Goal: Task Accomplishment & Management: Use online tool/utility

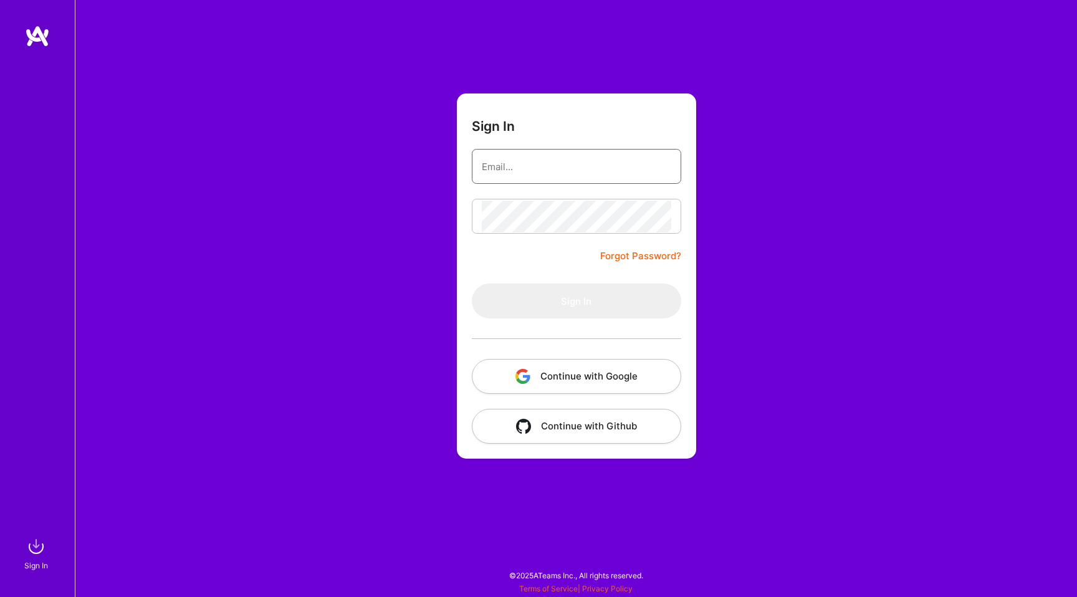
click at [589, 158] on input "email" at bounding box center [576, 167] width 189 height 32
type input "[EMAIL_ADDRESS][DOMAIN_NAME]"
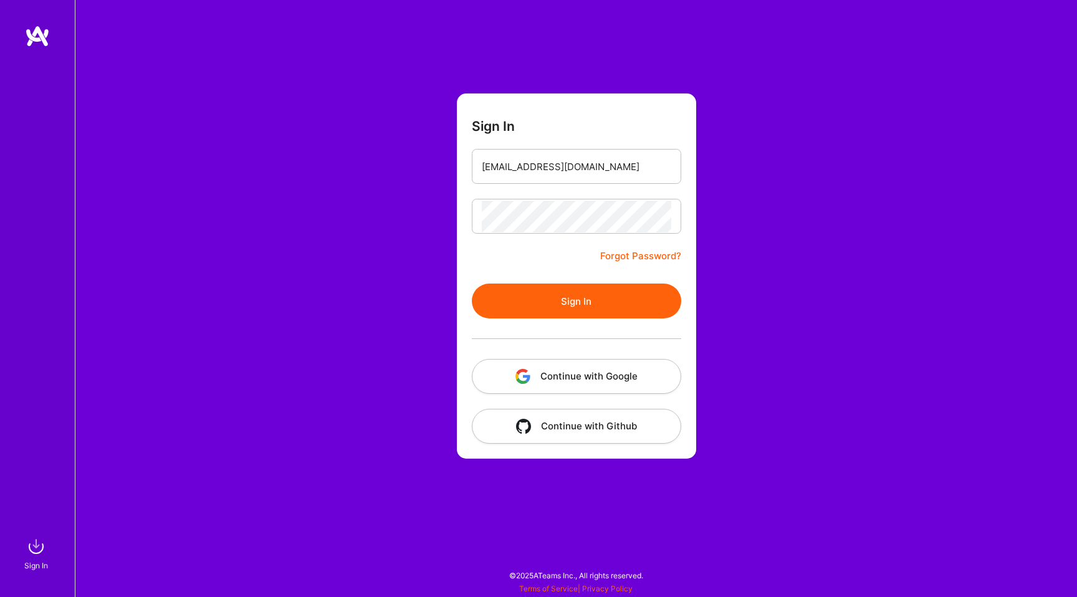
click at [535, 307] on button "Sign In" at bounding box center [576, 301] width 209 height 35
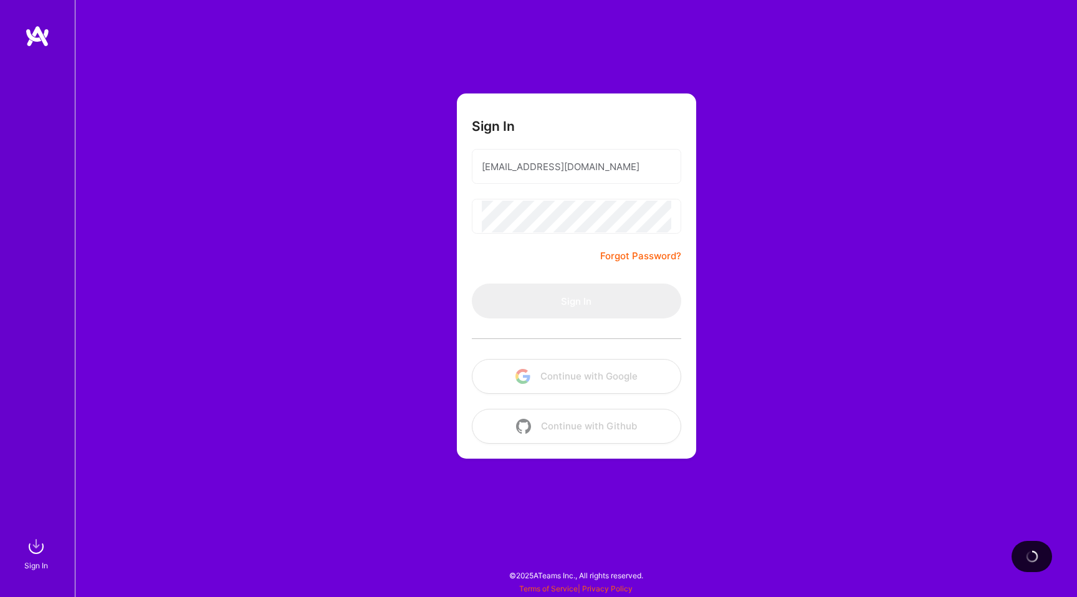
click at [376, 247] on div "Sign In [EMAIL_ADDRESS][DOMAIN_NAME] Forgot Password? Sign In Continue with Goo…" at bounding box center [576, 298] width 1002 height 597
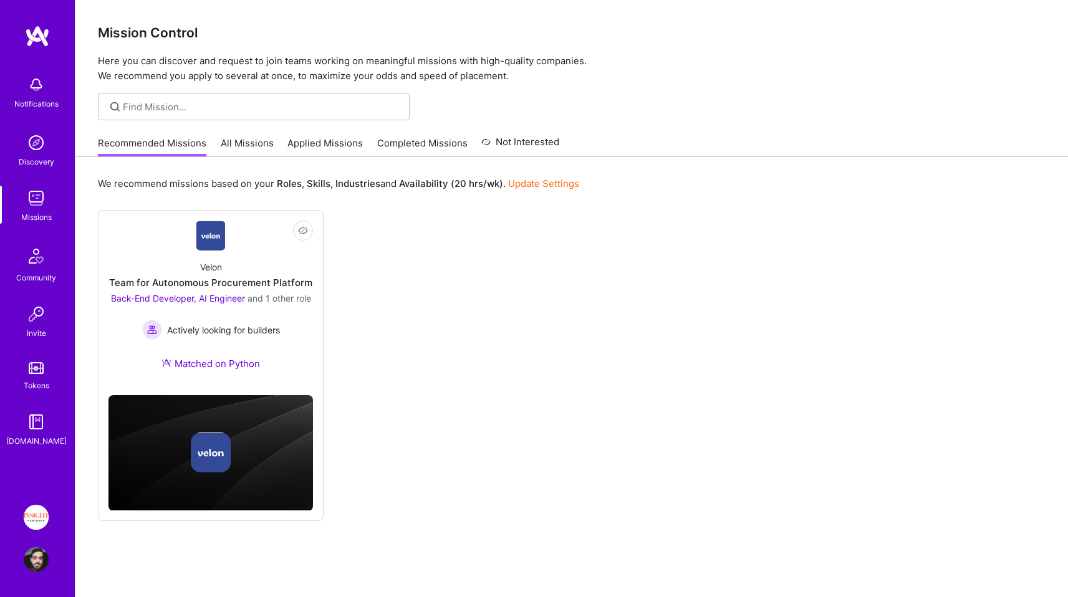
click at [393, 156] on link "Completed Missions" at bounding box center [422, 146] width 90 height 21
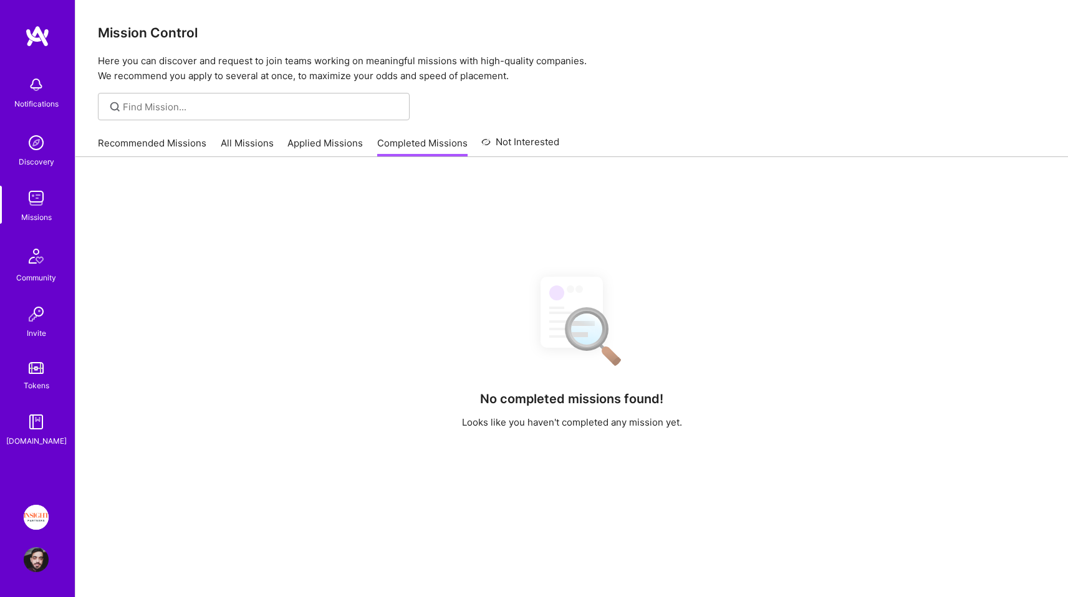
click at [393, 150] on link "Completed Missions" at bounding box center [422, 146] width 90 height 21
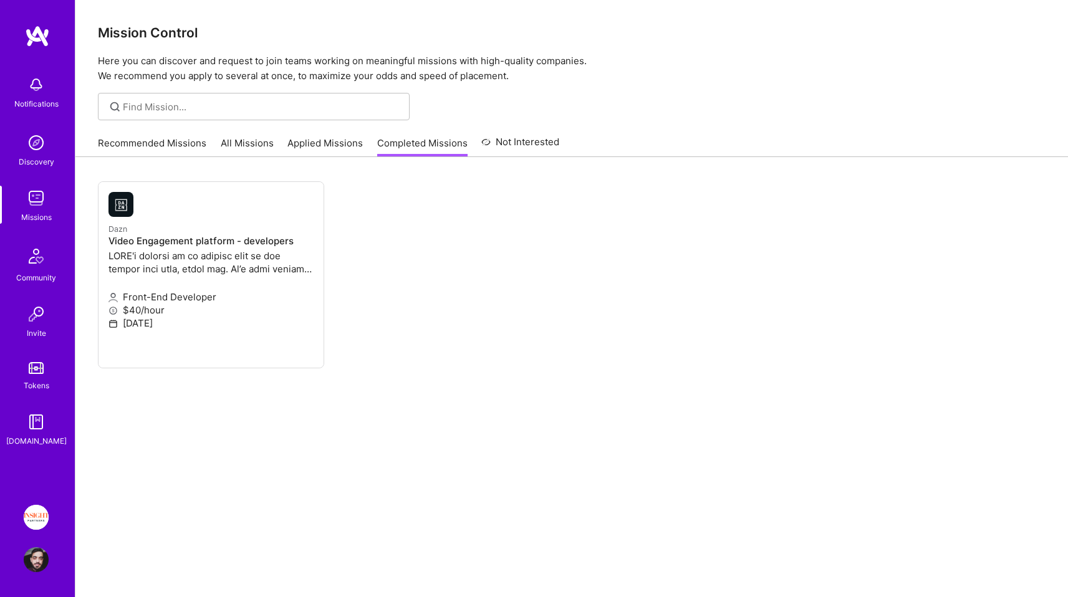
click at [294, 162] on div "Dazn Video Engagement platform - developers Front-End Developer $40/hour [DATE]" at bounding box center [571, 395] width 992 height 477
click at [317, 156] on link "Applied Missions" at bounding box center [324, 146] width 75 height 21
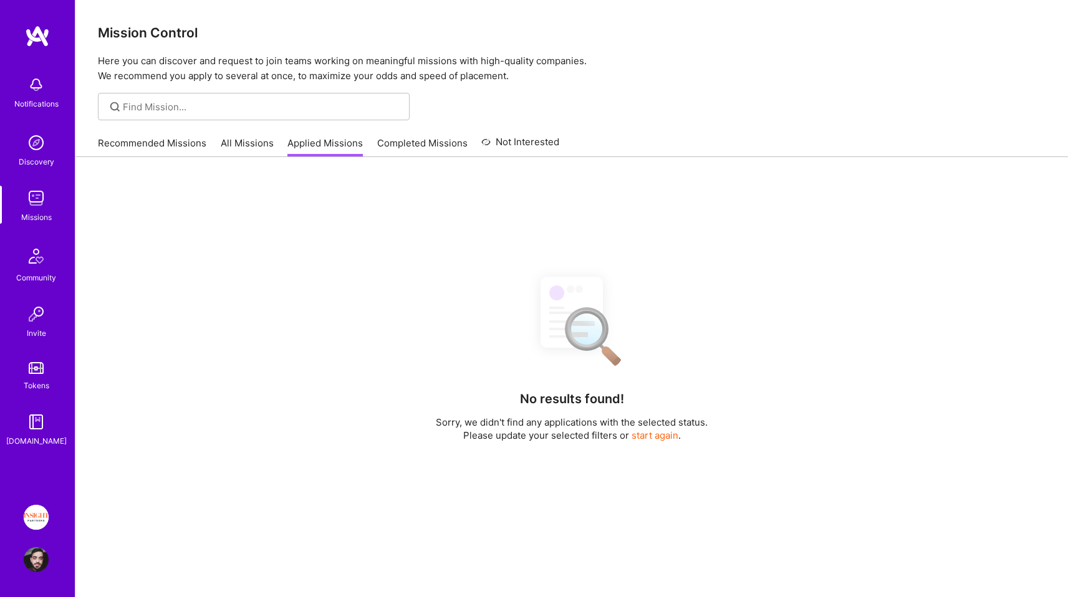
click at [402, 153] on link "Completed Missions" at bounding box center [422, 146] width 90 height 21
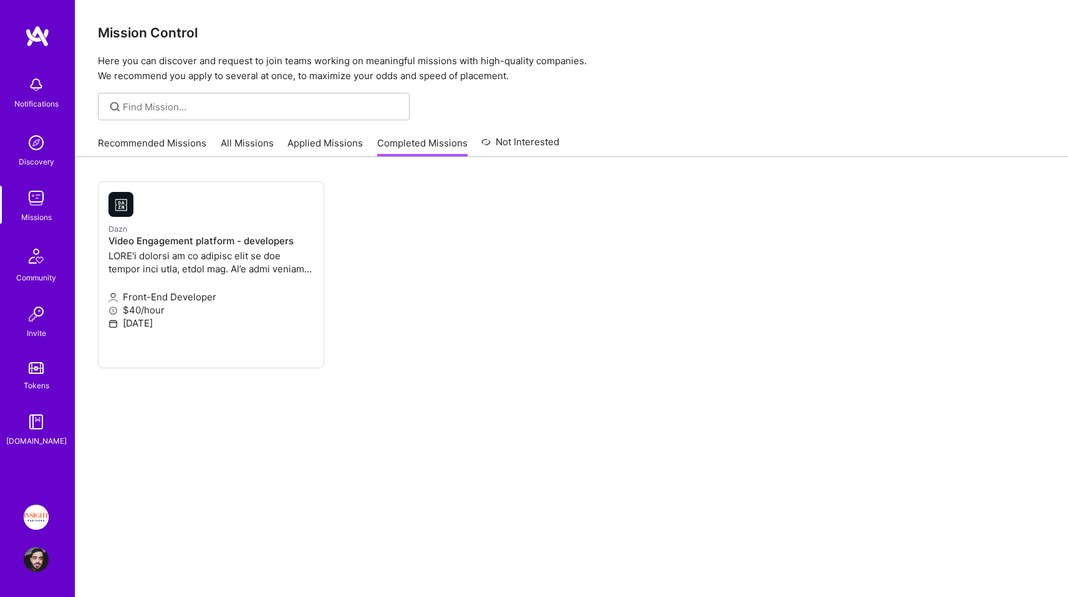
click at [330, 135] on div "Recommended Missions All Missions Applied Missions Completed Missions Not Inter…" at bounding box center [328, 143] width 461 height 27
click at [314, 137] on link "Applied Missions" at bounding box center [324, 146] width 75 height 21
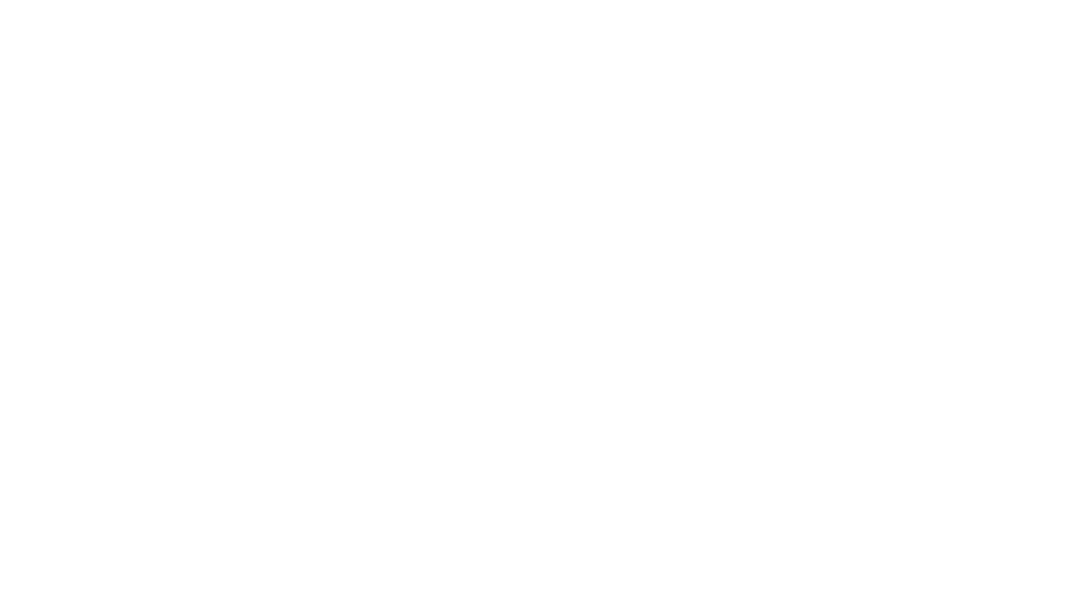
drag, startPoint x: 520, startPoint y: 79, endPoint x: 78, endPoint y: 20, distance: 445.8
click at [0, 0] on div "Mission Control Here you can discover and request to join teams working on mean…" at bounding box center [0, 0] width 0 height 0
drag, startPoint x: 78, startPoint y: 20, endPoint x: 544, endPoint y: 69, distance: 468.7
click at [0, 0] on div "Mission Control Here you can discover and request to join teams working on mean…" at bounding box center [0, 0] width 0 height 0
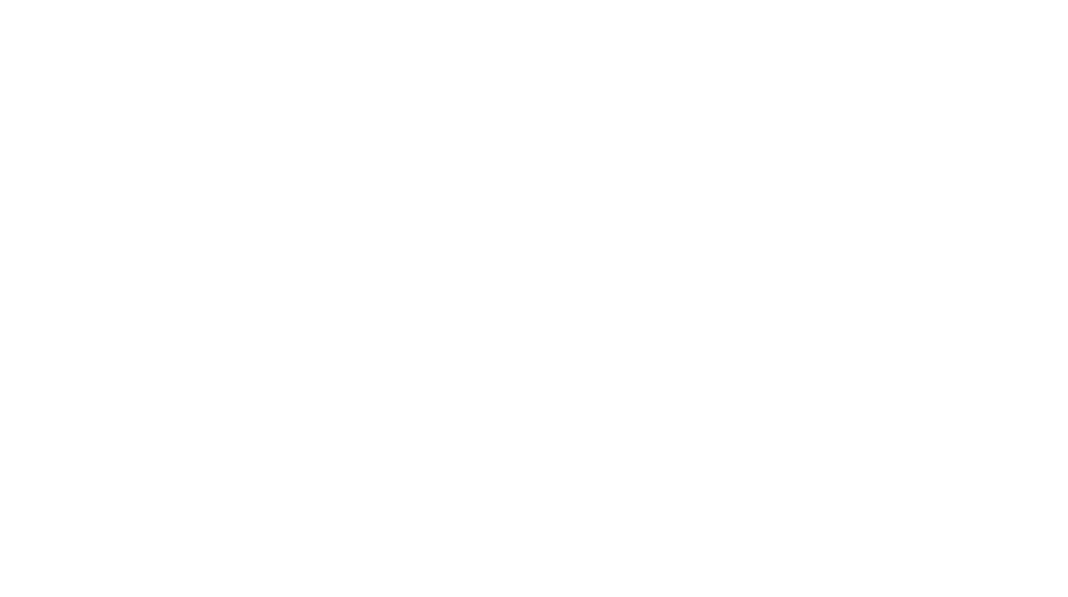
click at [0, 0] on p "Here you can discover and request to join teams working on meaningful missions …" at bounding box center [0, 0] width 0 height 0
click at [0, 0] on div "Mission Control Here you can discover and request to join teams working on mean…" at bounding box center [0, 0] width 0 height 0
click at [0, 0] on link "Insight Partners: Data & AI - Sourcing" at bounding box center [0, 0] width 0 height 0
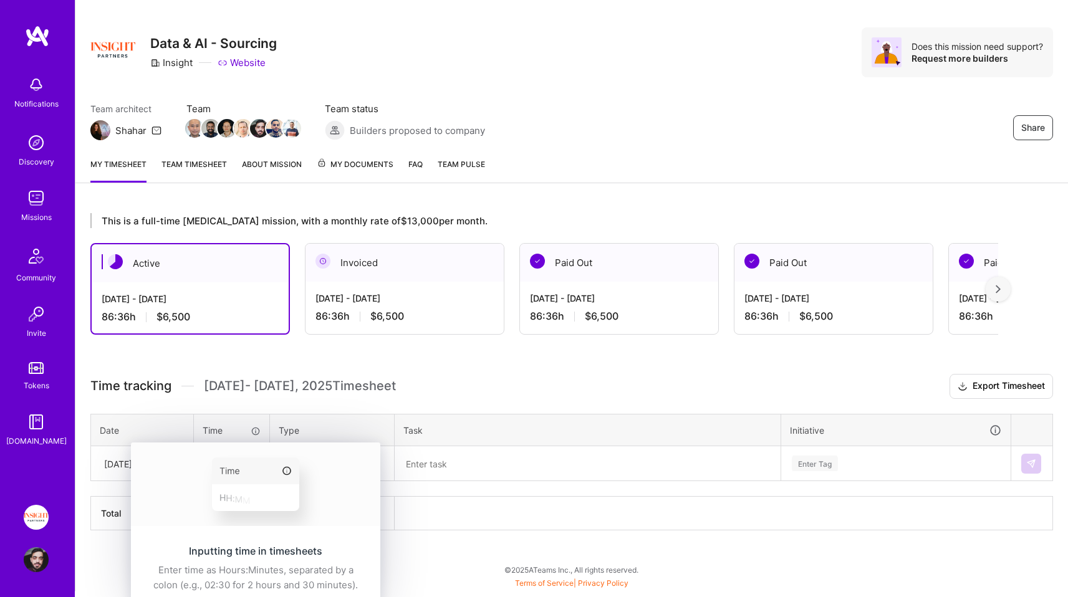
scroll to position [10, 0]
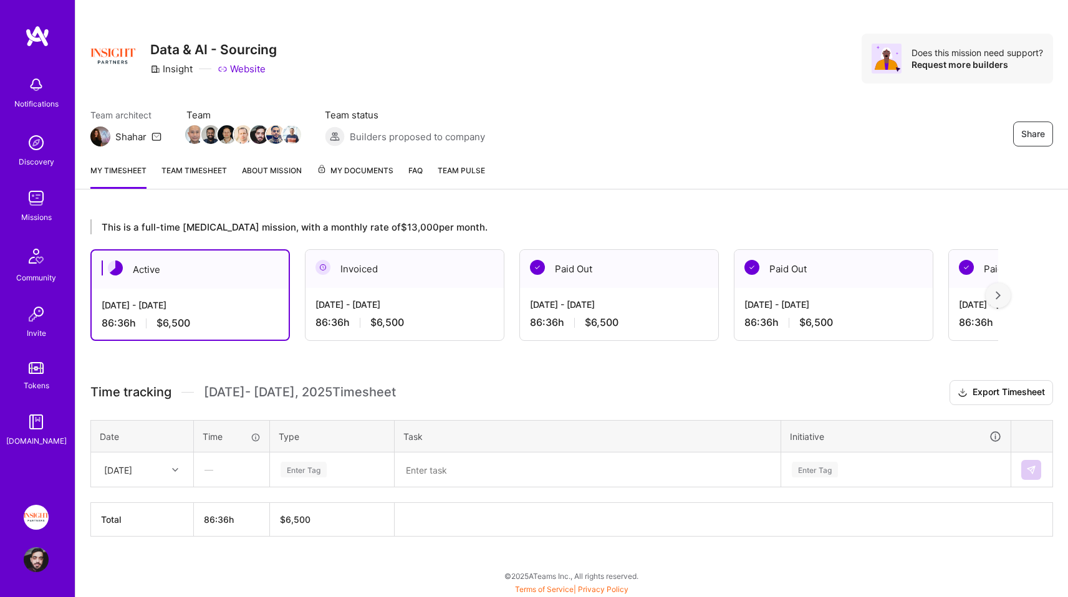
click at [231, 471] on div "—" at bounding box center [231, 469] width 74 height 33
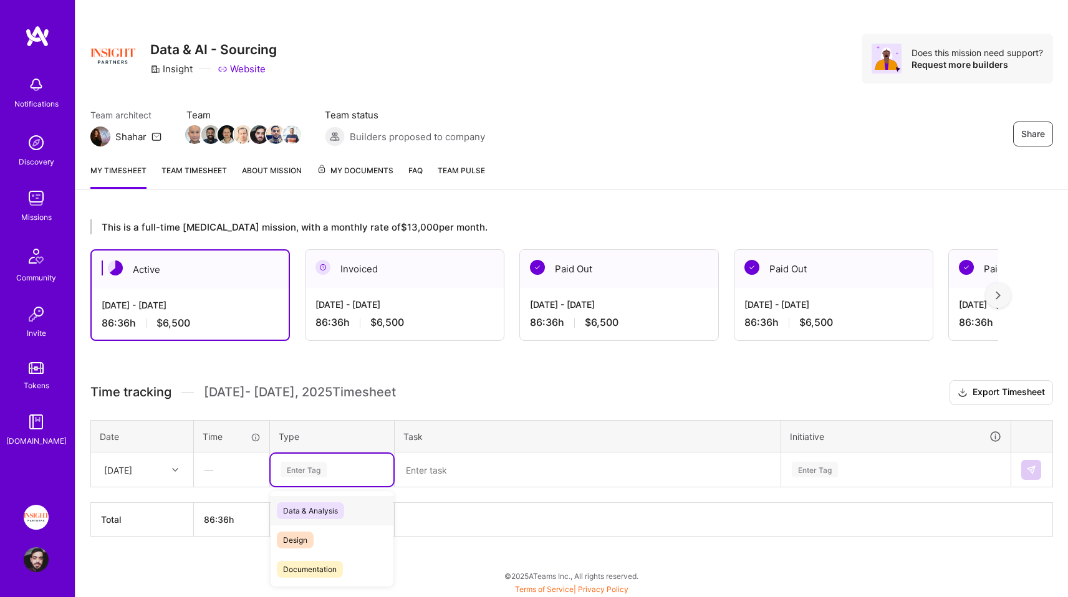
click at [308, 464] on div "Enter Tag" at bounding box center [303, 469] width 46 height 19
click at [298, 535] on span "Engineering" at bounding box center [304, 538] width 54 height 17
click at [171, 467] on div at bounding box center [176, 470] width 19 height 16
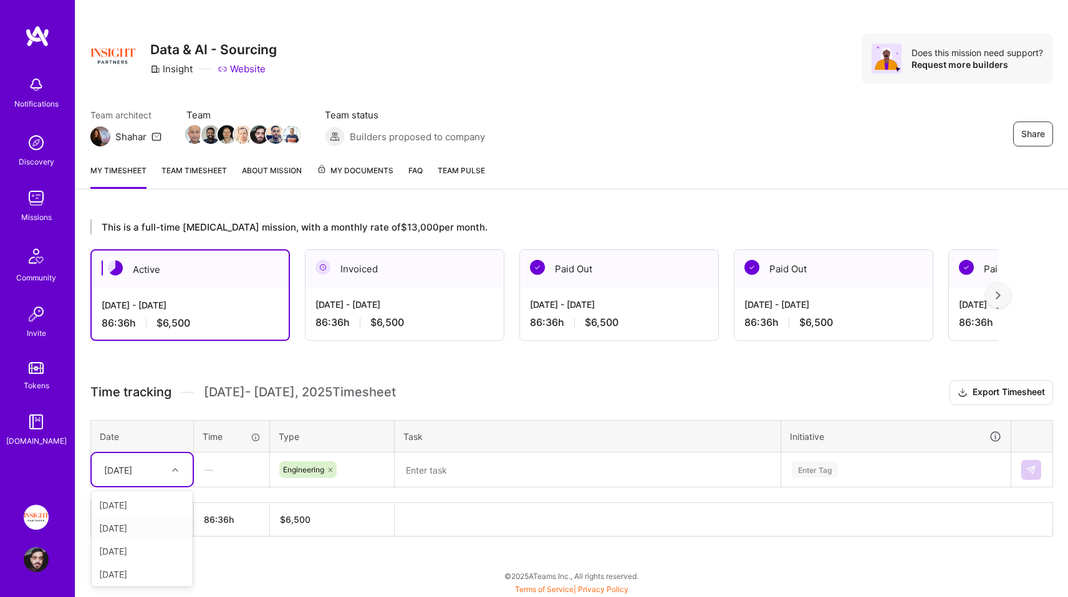
drag, startPoint x: 155, startPoint y: 512, endPoint x: 148, endPoint y: 540, distance: 29.5
click at [148, 540] on div "[DATE] [DATE] [DATE] [DATE] [DATE] [DATE] [DATE] [DATE] [DATE]" at bounding box center [142, 538] width 101 height 95
click at [148, 540] on div "[DATE]" at bounding box center [142, 551] width 101 height 23
click at [435, 475] on textarea at bounding box center [587, 470] width 383 height 32
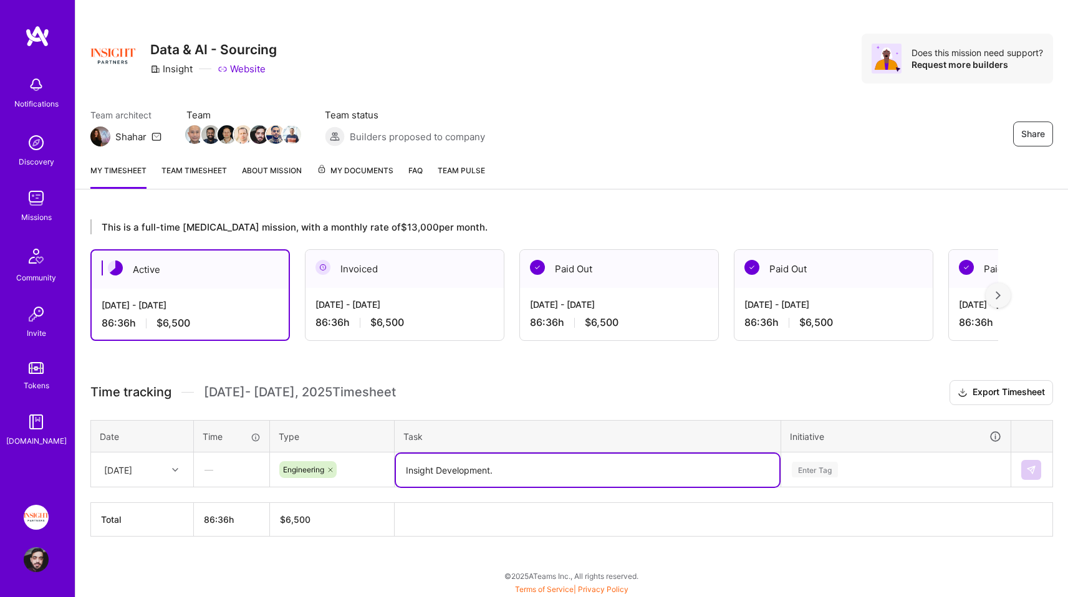
type textarea "Insight Development."
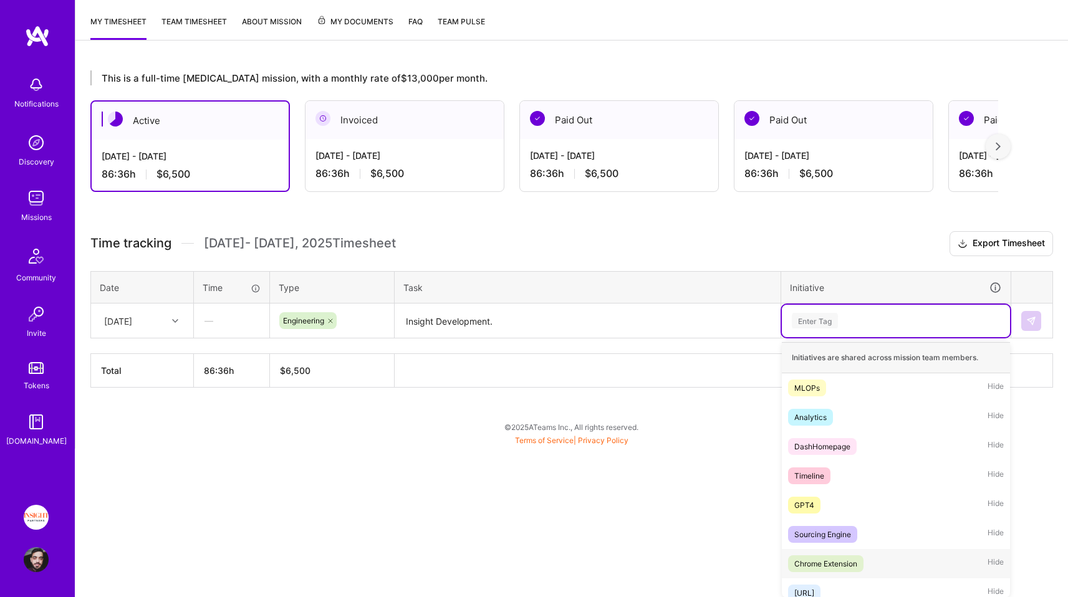
click at [837, 571] on div "Chrome Extension Hide" at bounding box center [895, 563] width 228 height 29
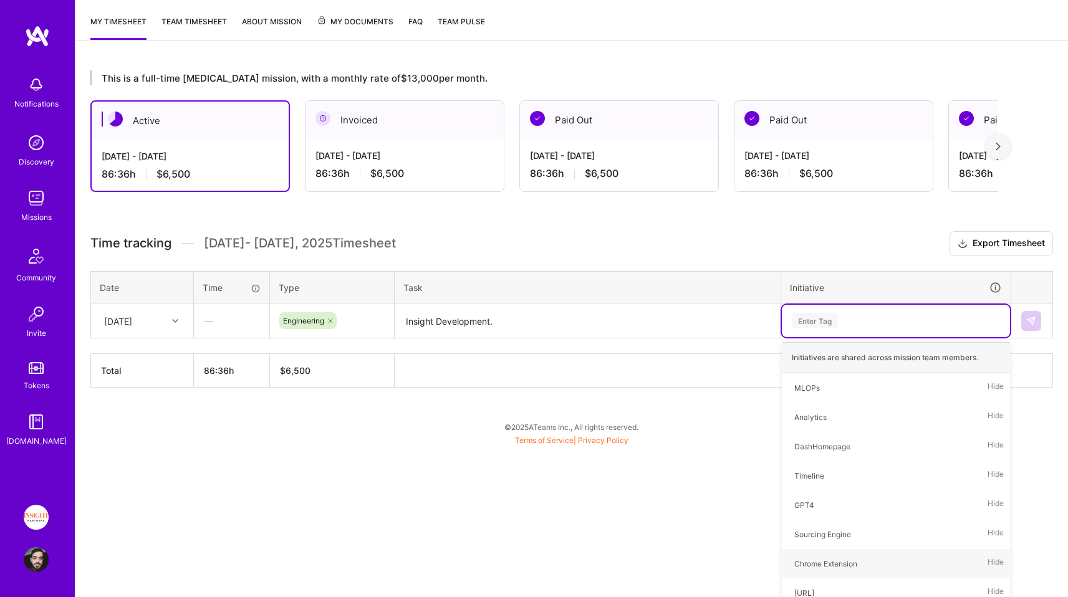
scroll to position [10, 0]
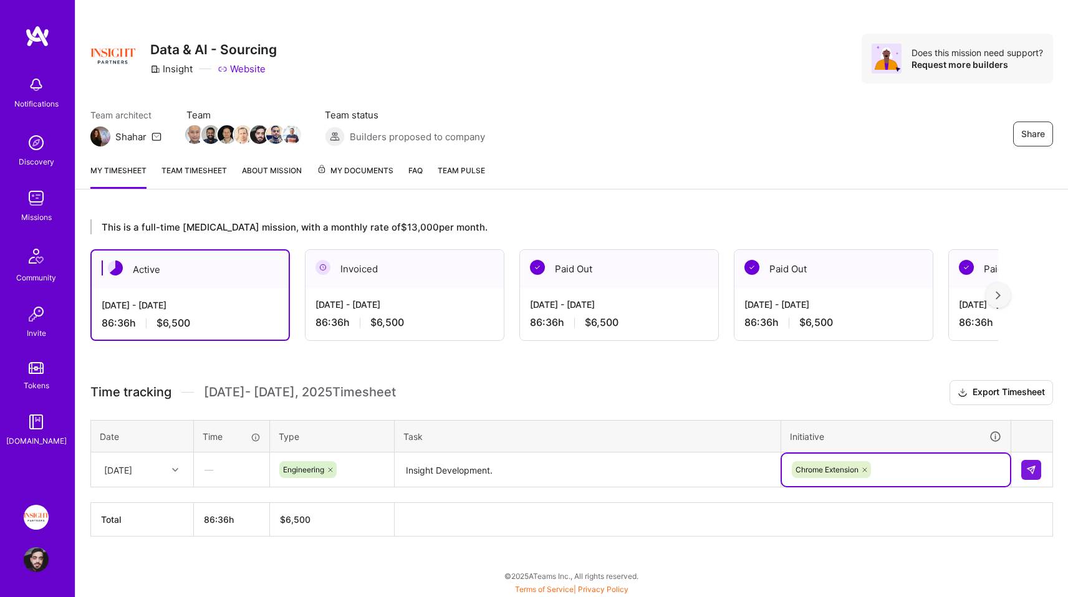
click at [1041, 473] on div at bounding box center [1031, 470] width 21 height 20
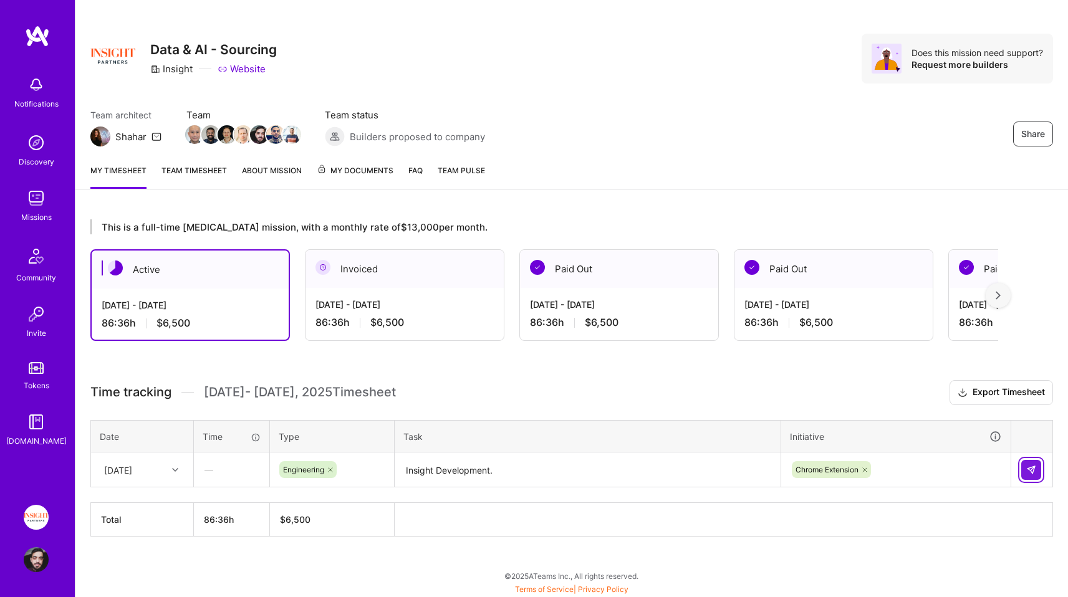
click at [1031, 467] on img at bounding box center [1031, 470] width 10 height 10
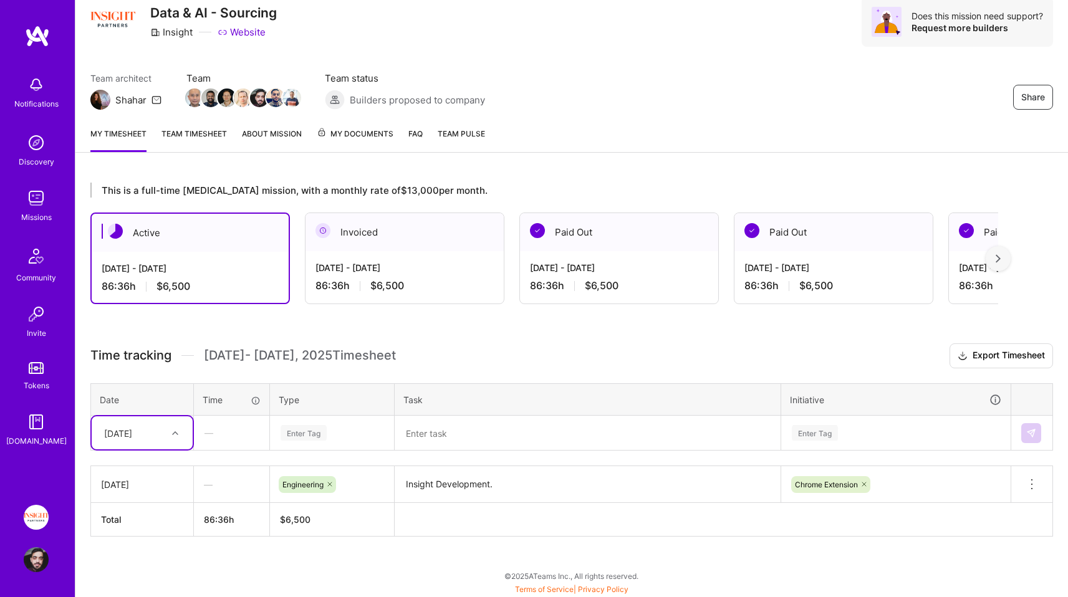
scroll to position [90, 0]
click at [149, 429] on div "option [DATE], selected. Select is focused ,type to refine list, press Down to …" at bounding box center [142, 432] width 101 height 33
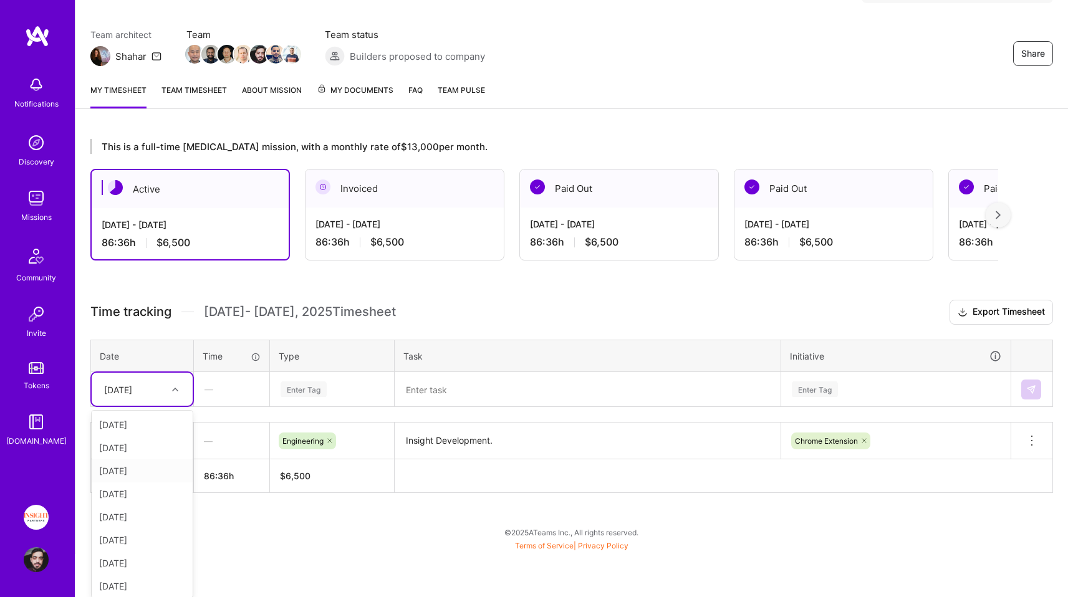
click at [145, 477] on div "[DATE]" at bounding box center [142, 470] width 101 height 23
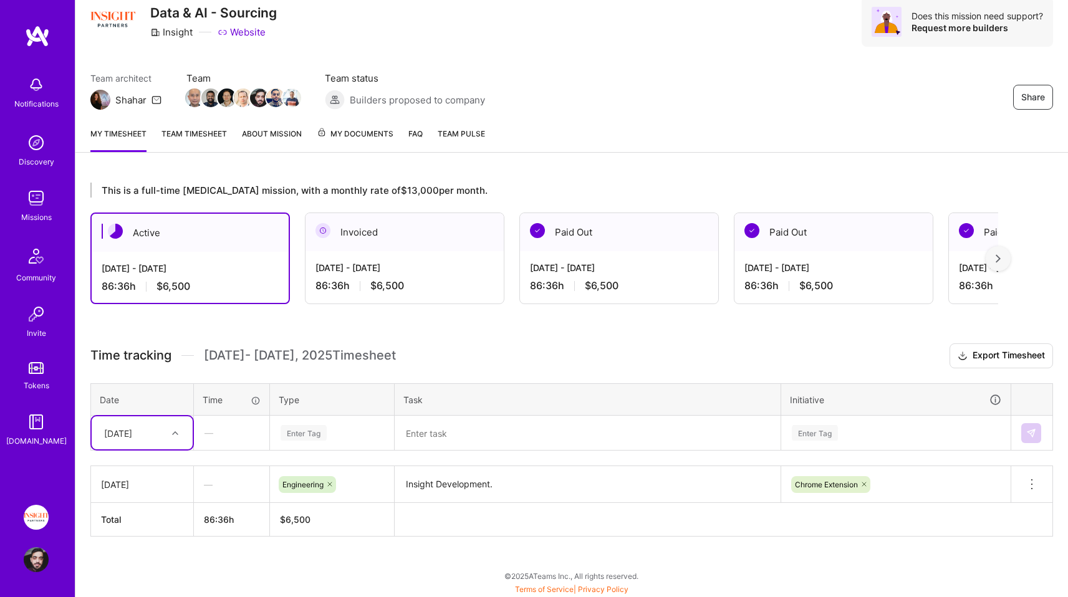
click at [323, 446] on div "Enter Tag" at bounding box center [331, 433] width 123 height 32
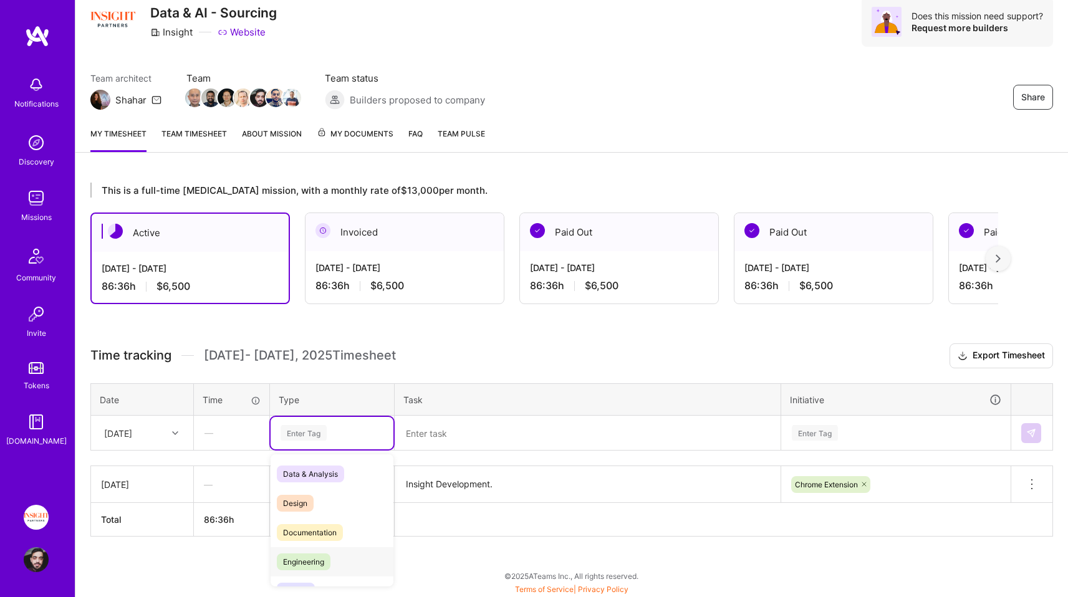
drag, startPoint x: 315, startPoint y: 561, endPoint x: 453, endPoint y: 456, distance: 173.5
click at [315, 561] on span "Engineering" at bounding box center [304, 561] width 54 height 17
click at [483, 443] on textarea at bounding box center [587, 433] width 383 height 33
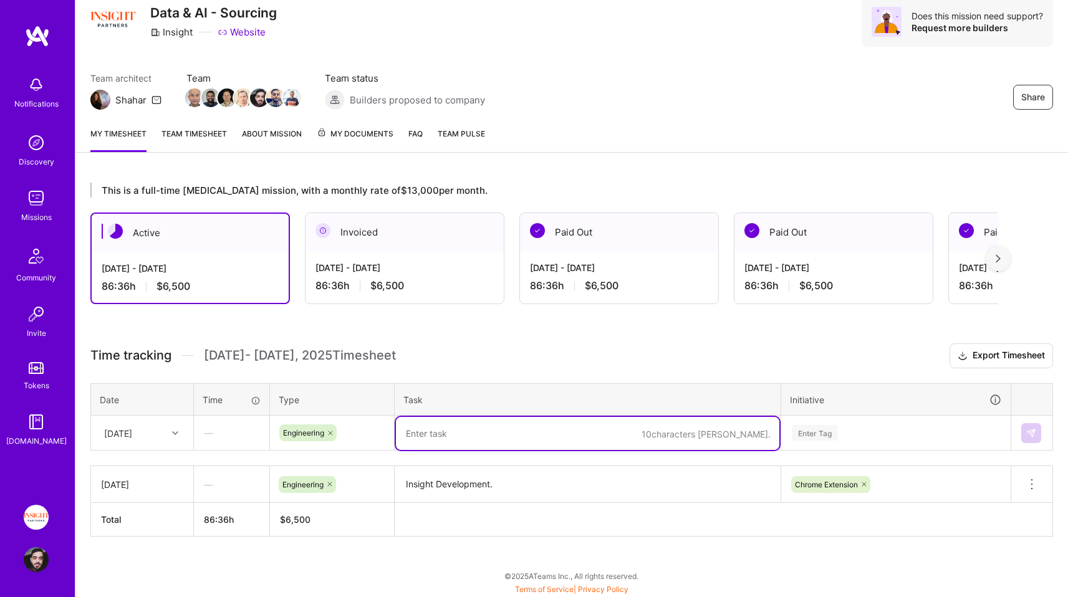
paste textarea "Insight Development."
type textarea "Insight Development."
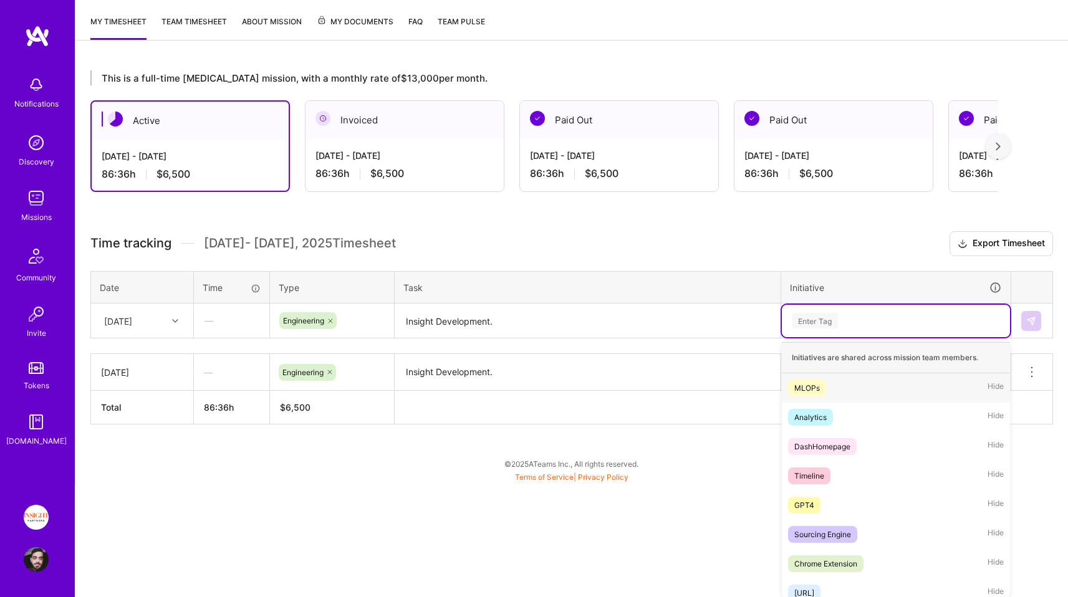
click at [888, 337] on div "option Chrome Extension, selected. option MLOPs focused, 1 of 56. 56 results av…" at bounding box center [895, 321] width 228 height 32
drag, startPoint x: 868, startPoint y: 555, endPoint x: 875, endPoint y: 548, distance: 9.3
click at [868, 555] on div "Chrome Extension Hide" at bounding box center [895, 563] width 228 height 29
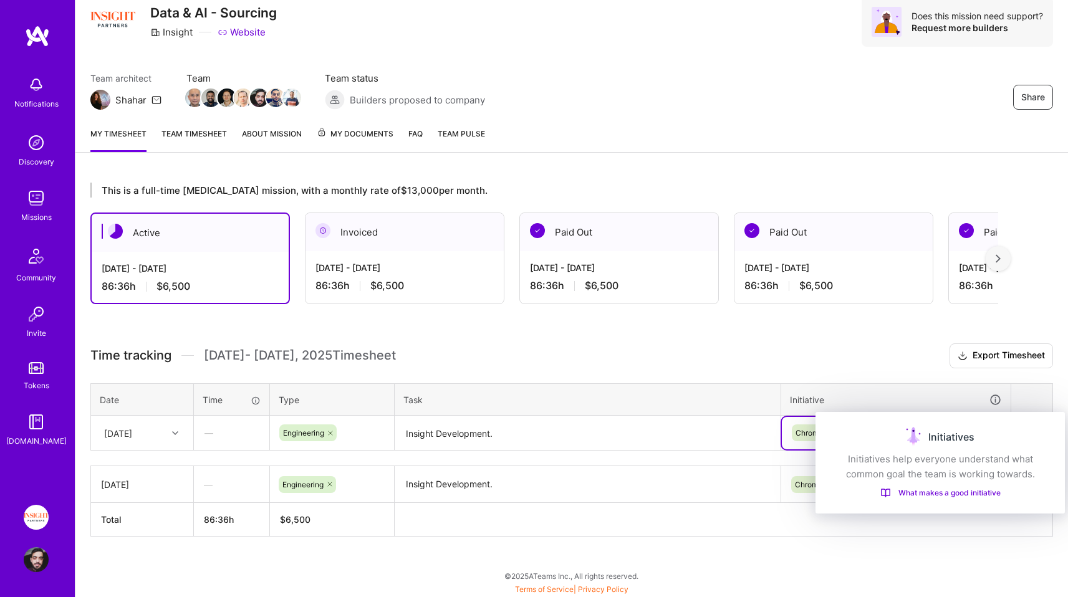
click at [1043, 432] on div "Initiatives" at bounding box center [939, 437] width 219 height 20
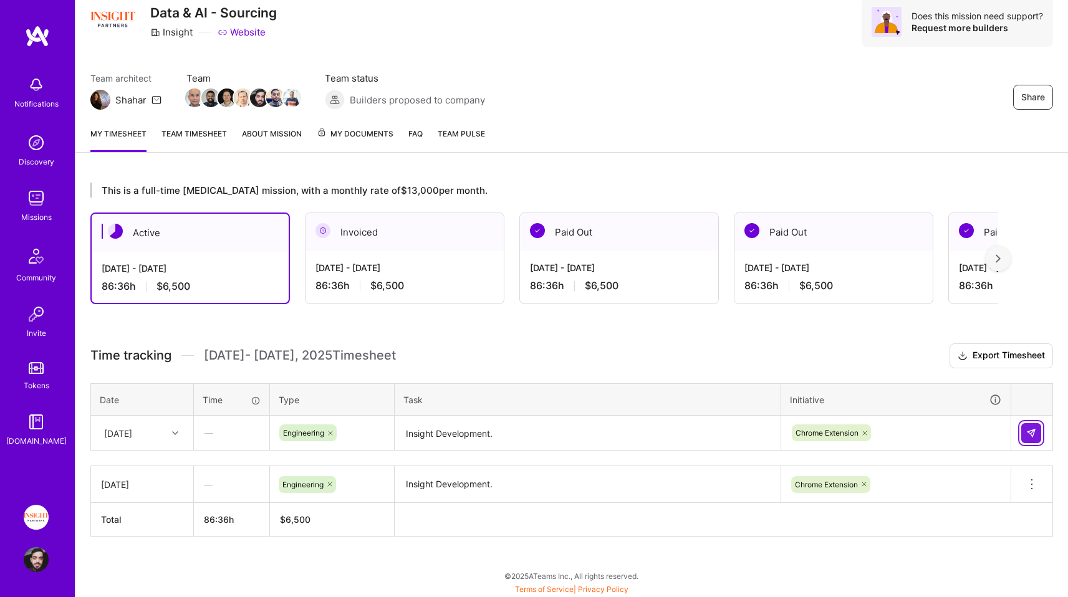
click at [1036, 432] on button at bounding box center [1031, 433] width 20 height 20
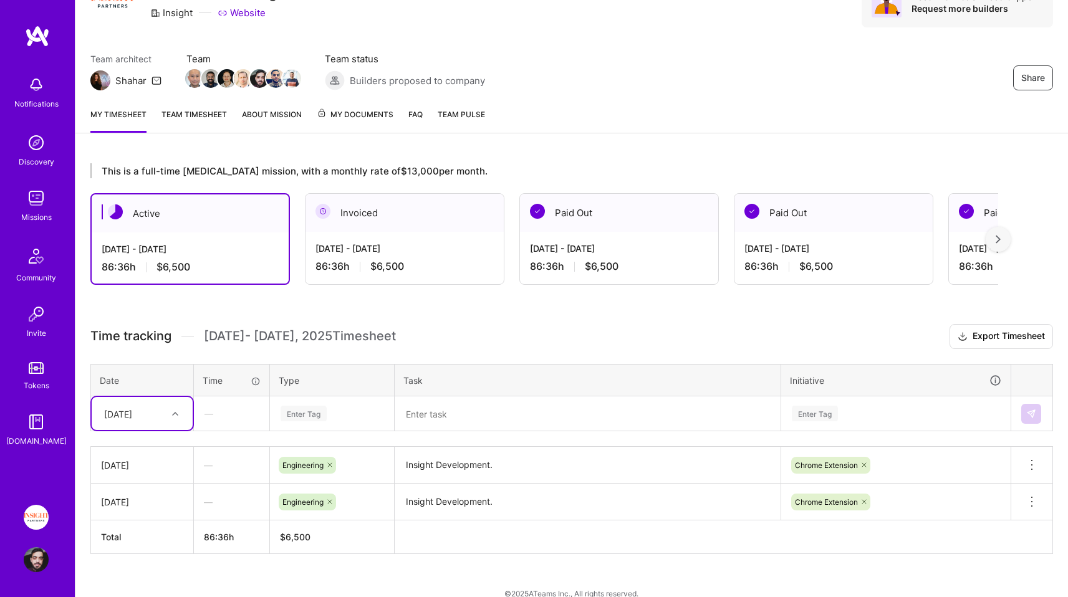
scroll to position [84, 0]
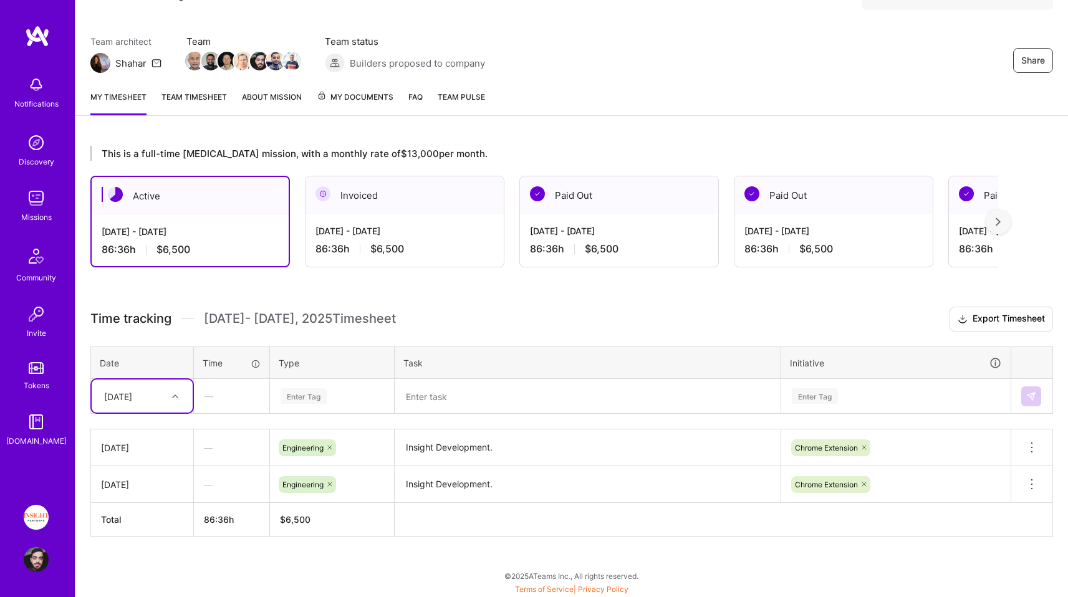
click at [144, 403] on div "[DATE]" at bounding box center [132, 396] width 69 height 21
click at [153, 451] on div "[DATE]" at bounding box center [142, 457] width 101 height 23
click at [343, 398] on div "Enter Tag" at bounding box center [331, 396] width 105 height 16
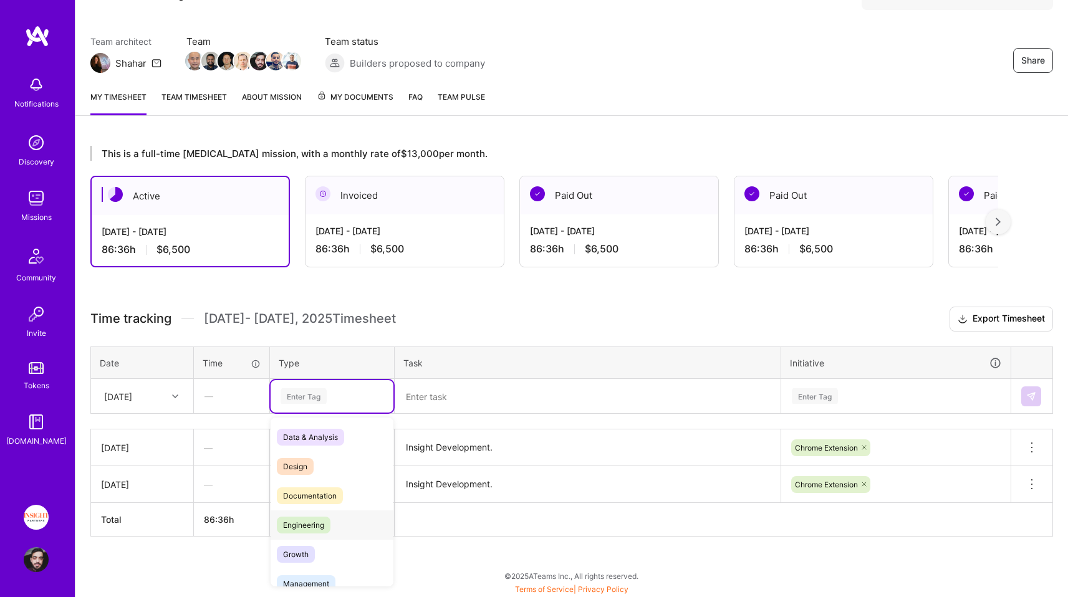
click at [318, 525] on span "Engineering" at bounding box center [304, 525] width 54 height 17
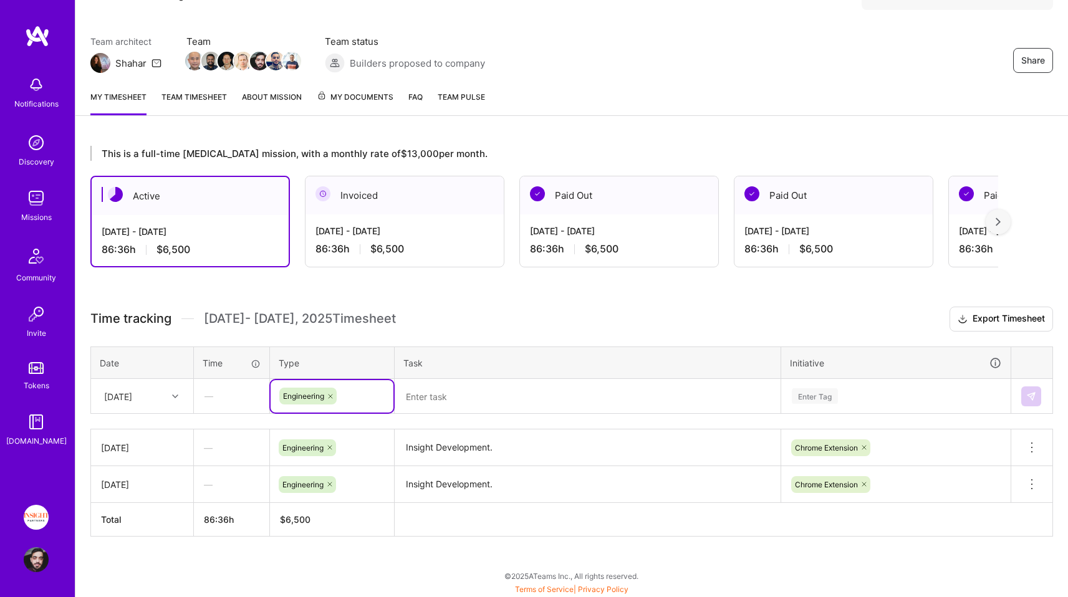
click at [523, 365] on th "Task" at bounding box center [587, 362] width 386 height 32
click at [515, 398] on textarea at bounding box center [587, 396] width 383 height 33
paste textarea "Insight Development."
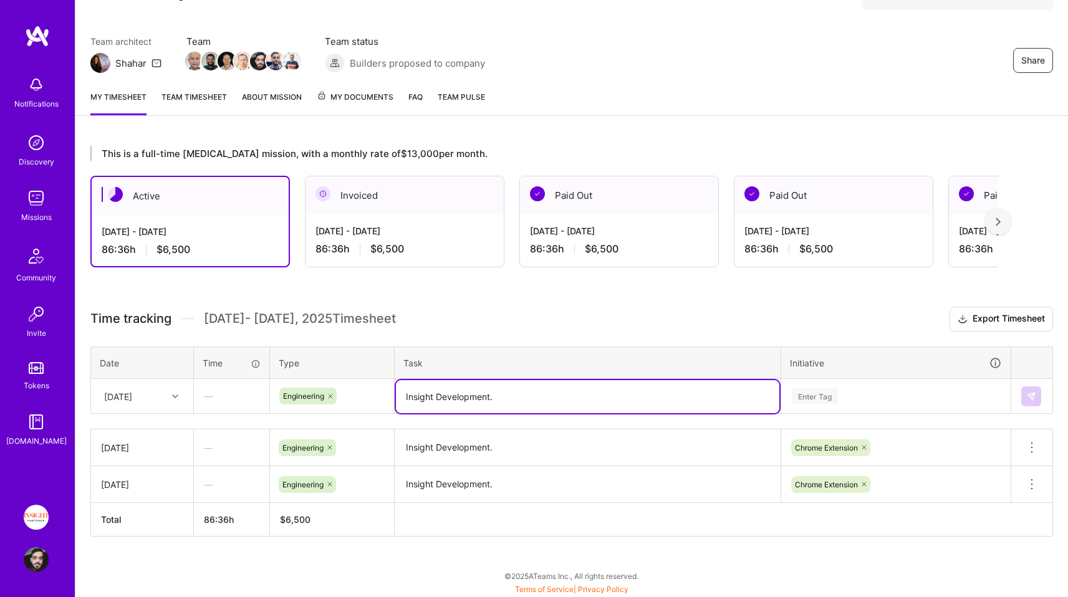
type textarea "Insight Development."
click at [816, 403] on div "Enter Tag" at bounding box center [895, 396] width 228 height 32
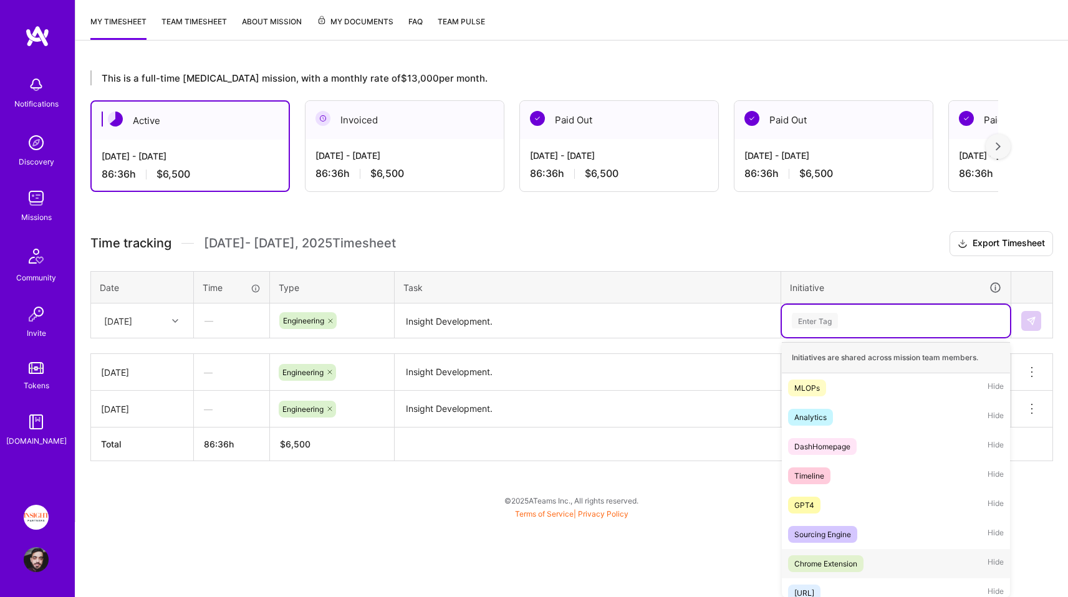
click at [856, 555] on span "Chrome Extension" at bounding box center [825, 563] width 75 height 17
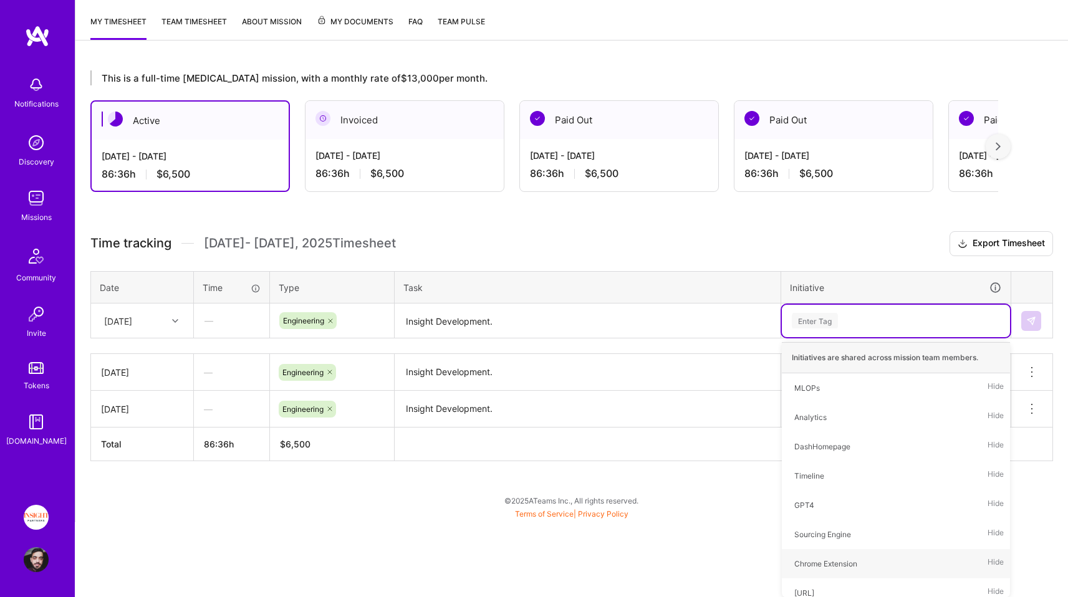
scroll to position [84, 0]
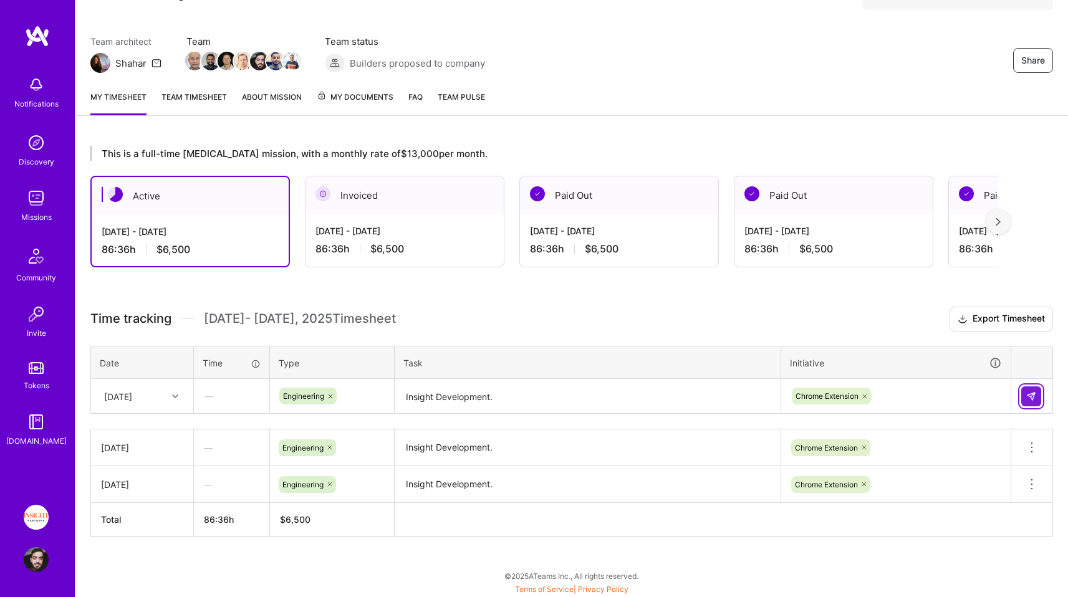
click at [1033, 391] on img at bounding box center [1031, 396] width 10 height 10
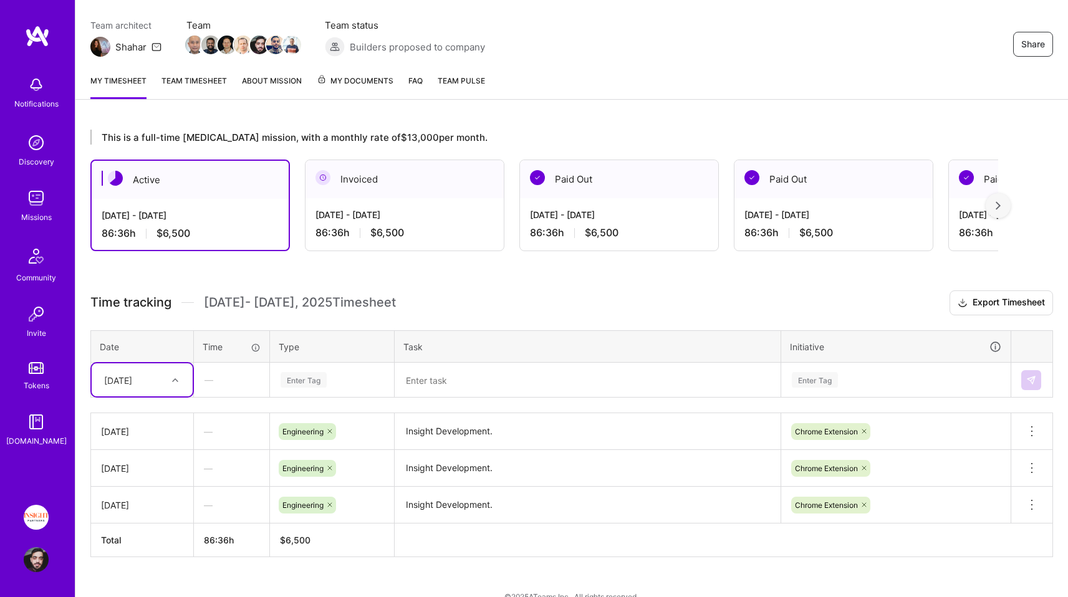
scroll to position [120, 0]
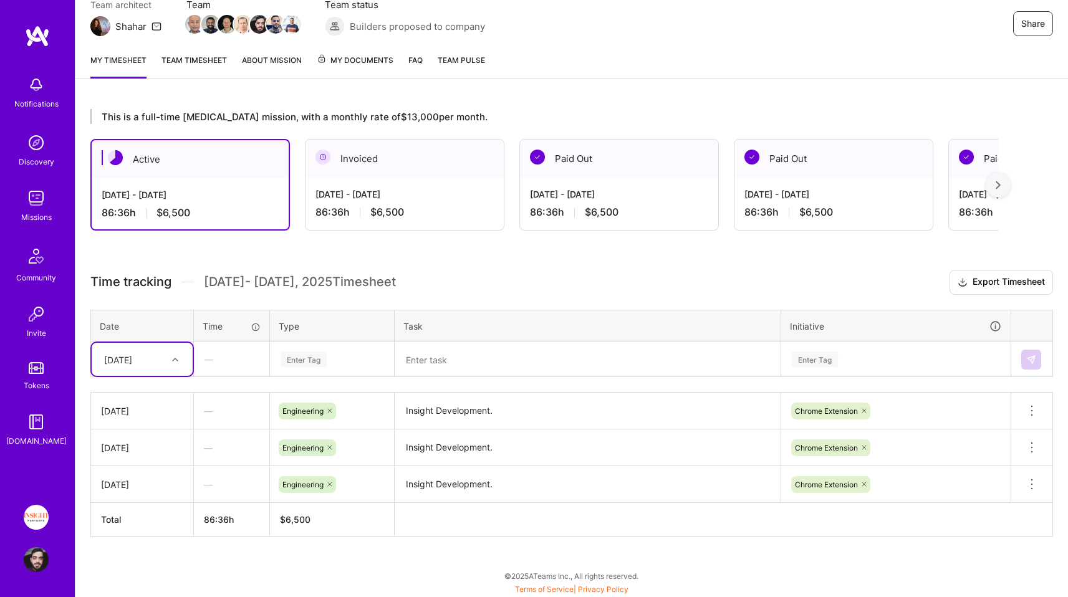
click at [153, 349] on div "[DATE]" at bounding box center [132, 359] width 69 height 21
click at [147, 483] on div "[DATE]" at bounding box center [142, 486] width 101 height 23
click at [307, 361] on div "Enter Tag" at bounding box center [303, 359] width 46 height 19
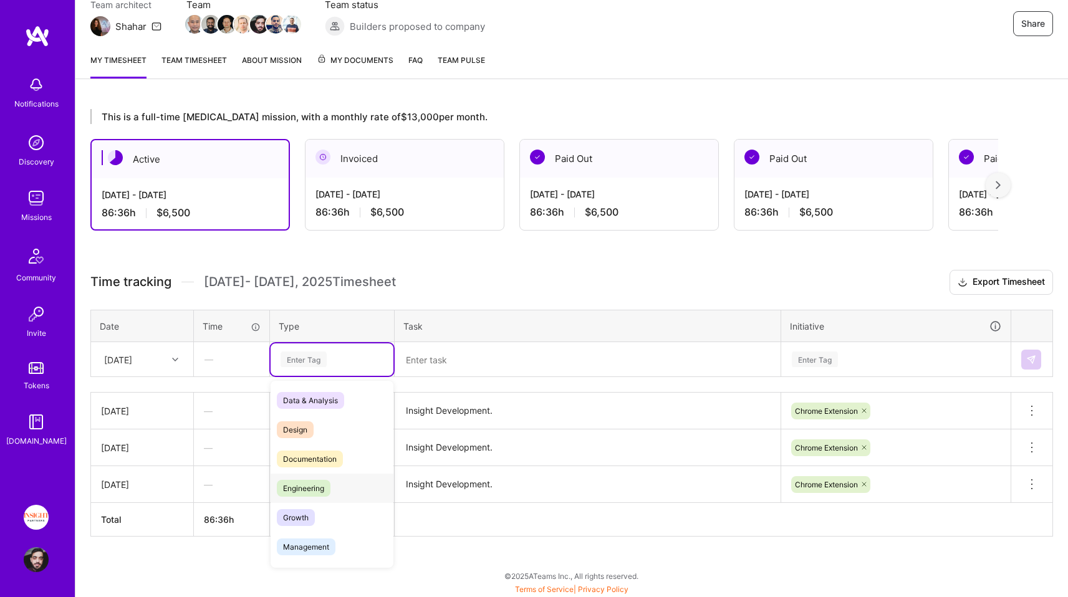
drag, startPoint x: 341, startPoint y: 503, endPoint x: 330, endPoint y: 487, distance: 19.7
click at [330, 487] on div "Data & Analysis Design Documentation Engineering Growth Management Marketing Me…" at bounding box center [331, 591] width 123 height 410
click at [330, 487] on span "Engineering" at bounding box center [304, 488] width 54 height 17
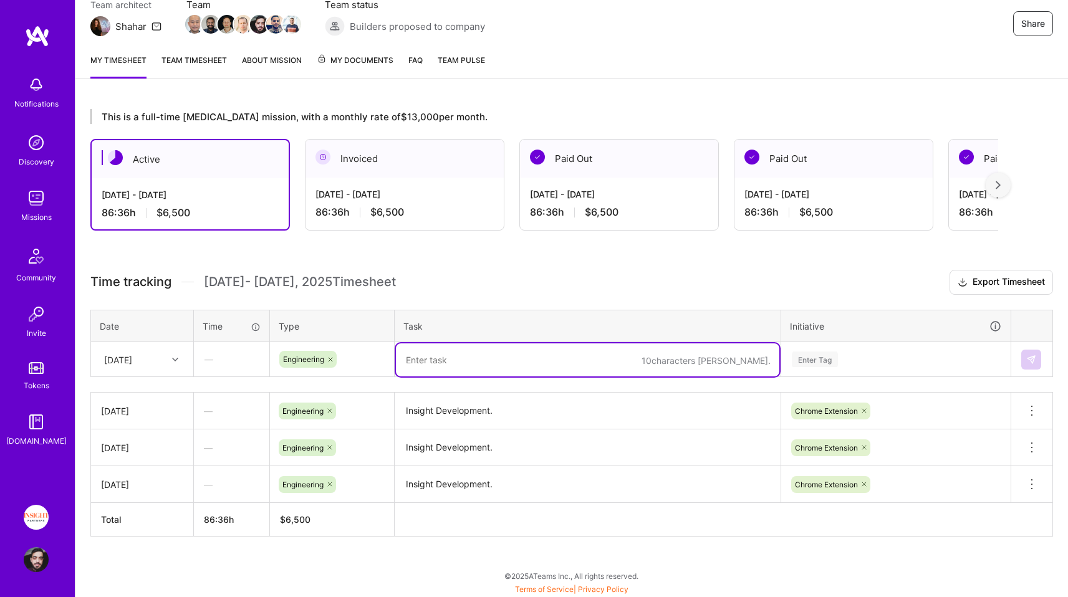
click at [472, 364] on textarea at bounding box center [587, 359] width 383 height 33
paste textarea "Insight Development."
type textarea "Insight Development."
click at [897, 356] on div "Enter Tag" at bounding box center [895, 359] width 228 height 32
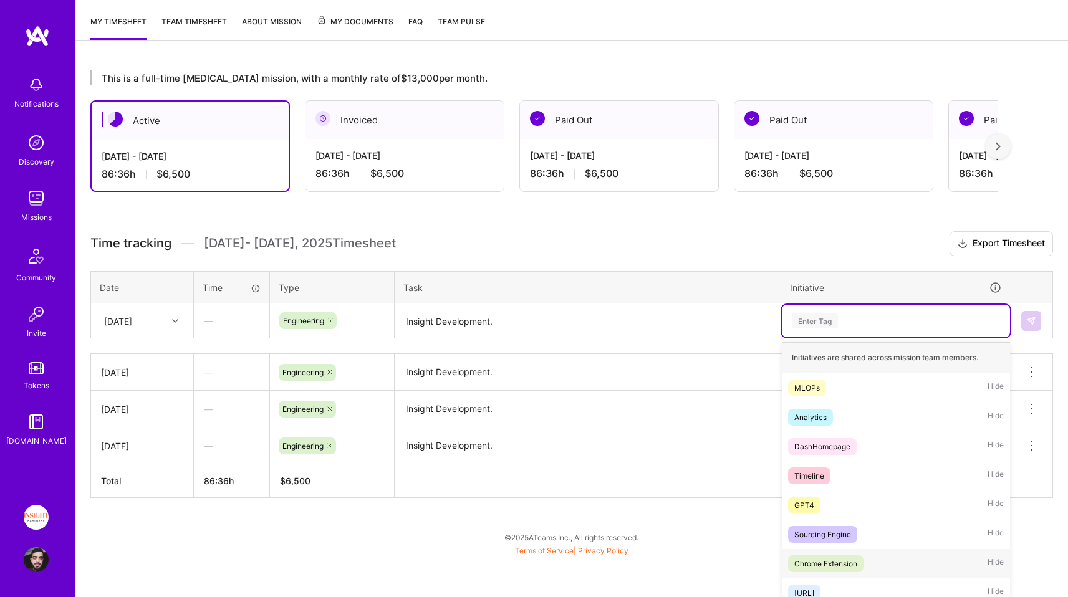
drag, startPoint x: 854, startPoint y: 562, endPoint x: 901, endPoint y: 489, distance: 86.1
click at [855, 561] on div "Chrome Extension" at bounding box center [825, 563] width 63 height 13
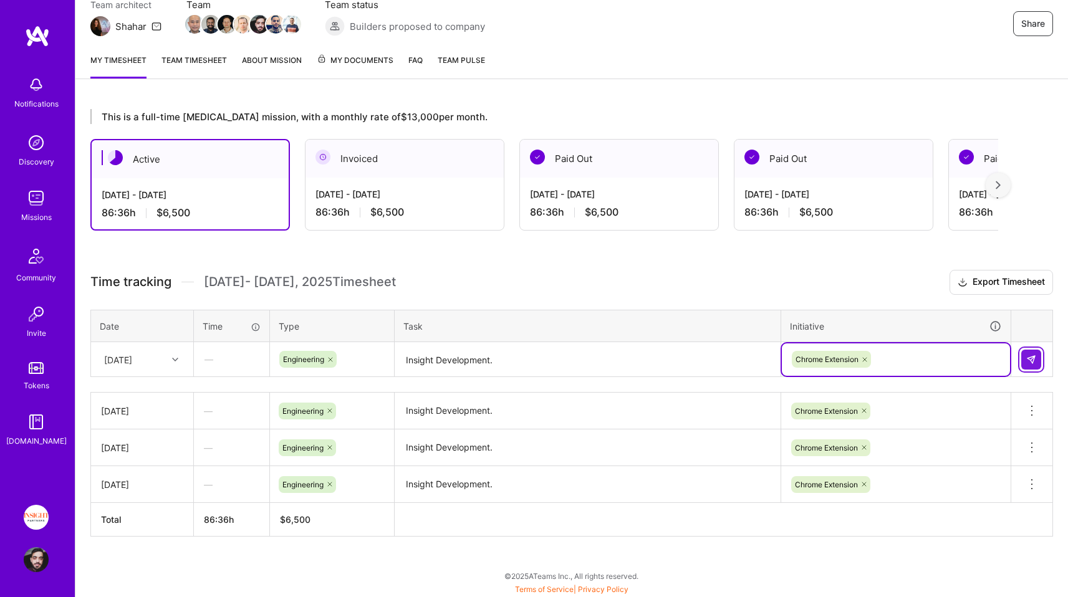
click at [1027, 361] on img at bounding box center [1031, 360] width 10 height 10
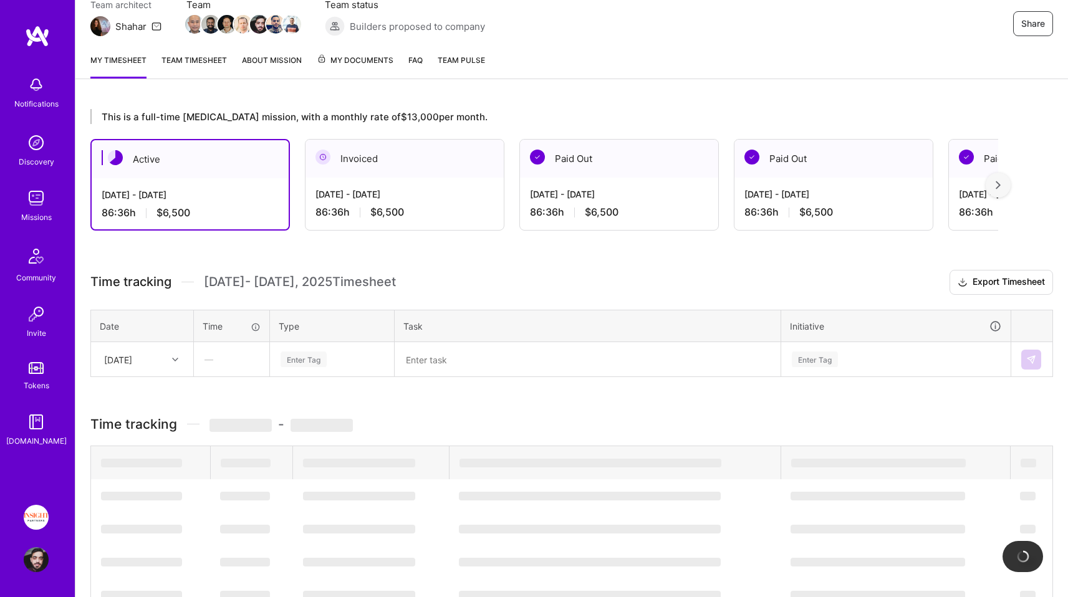
drag, startPoint x: 201, startPoint y: 275, endPoint x: 540, endPoint y: 275, distance: 338.4
click at [540, 275] on h3 "Time tracking [DATE] - [DATE] Timesheet Export Timesheet" at bounding box center [571, 282] width 962 height 25
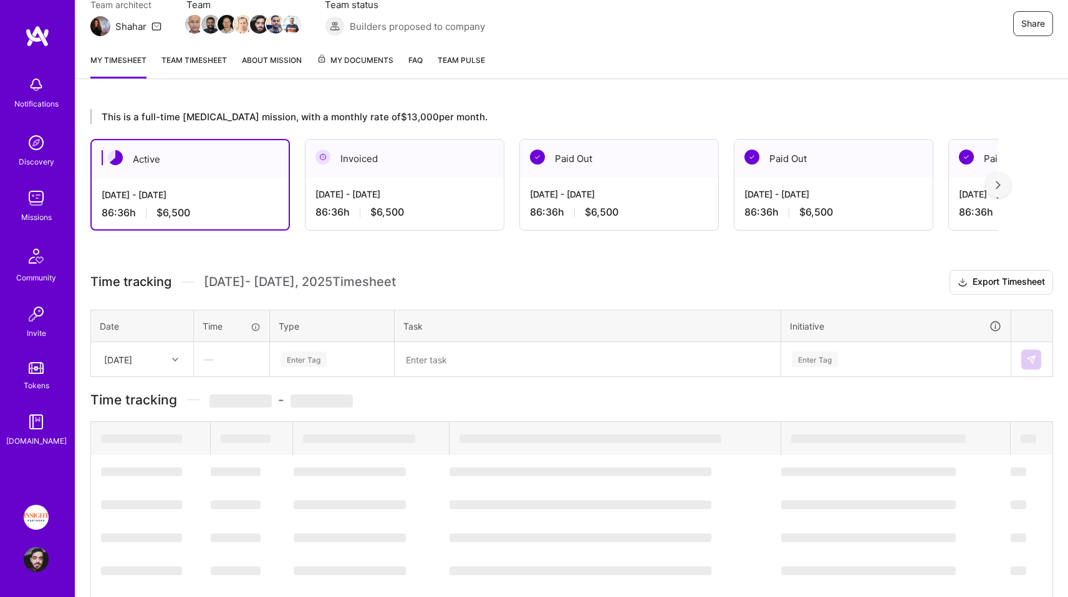
click at [540, 275] on h3 "Time tracking [DATE] - [DATE] Timesheet Export Timesheet" at bounding box center [571, 282] width 962 height 25
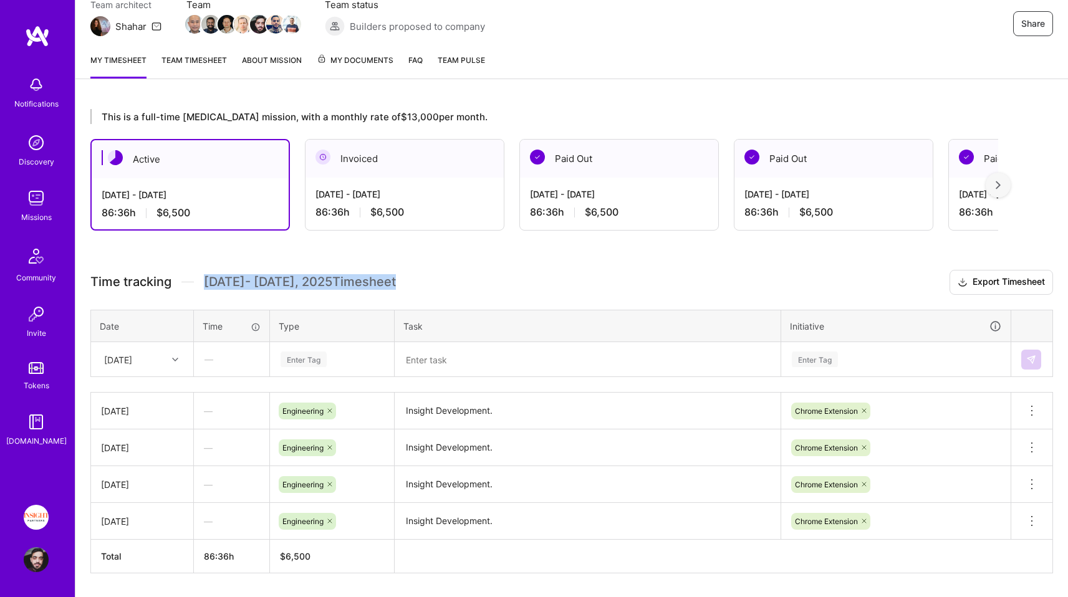
click at [540, 275] on h3 "Time tracking [DATE] - [DATE] Timesheet Export Timesheet" at bounding box center [571, 282] width 962 height 25
click at [419, 281] on h3 "Time tracking [DATE] - [DATE] Timesheet Export Timesheet" at bounding box center [571, 282] width 962 height 25
click at [132, 363] on div "[DATE]" at bounding box center [118, 359] width 28 height 13
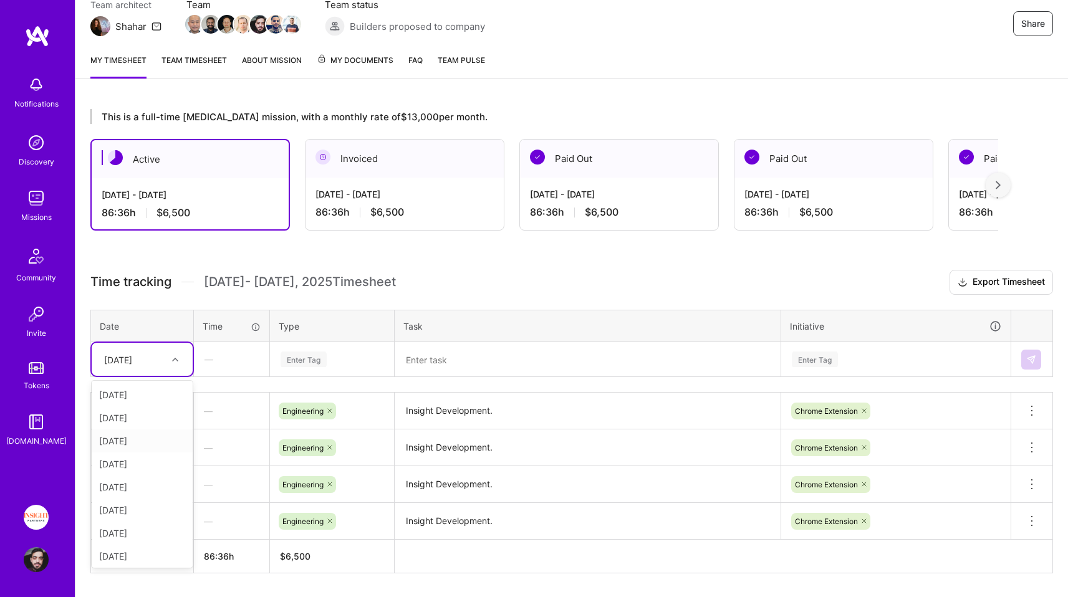
click at [158, 330] on th "Date" at bounding box center [142, 326] width 103 height 32
click at [161, 355] on div "[DATE]" at bounding box center [132, 359] width 69 height 21
click at [142, 479] on div "[DATE]" at bounding box center [142, 484] width 101 height 23
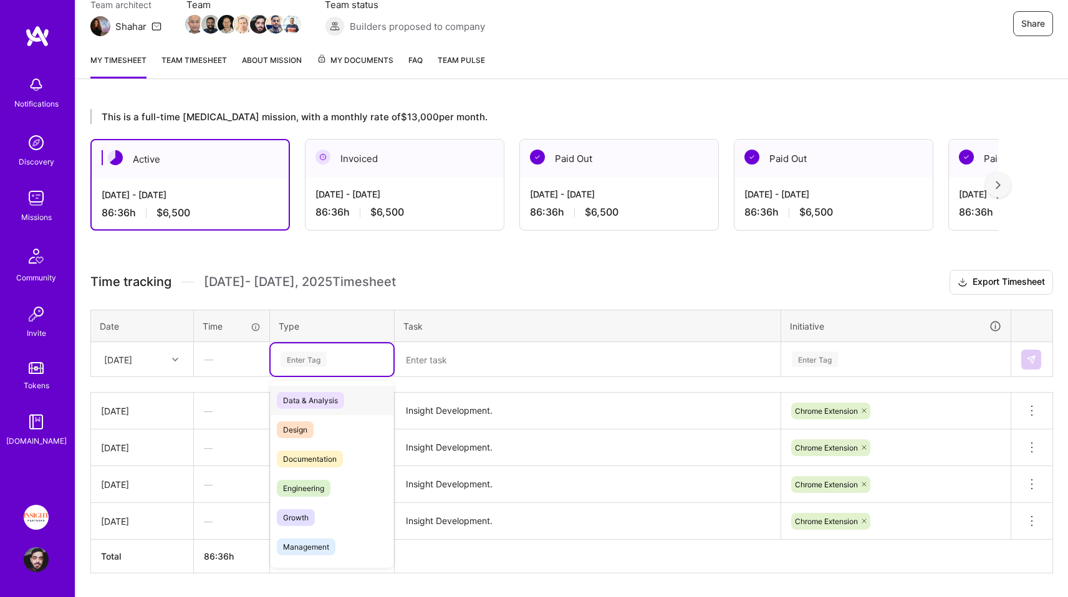
click at [288, 355] on div "Enter Tag" at bounding box center [303, 359] width 46 height 19
click at [325, 486] on span "Engineering" at bounding box center [304, 488] width 54 height 17
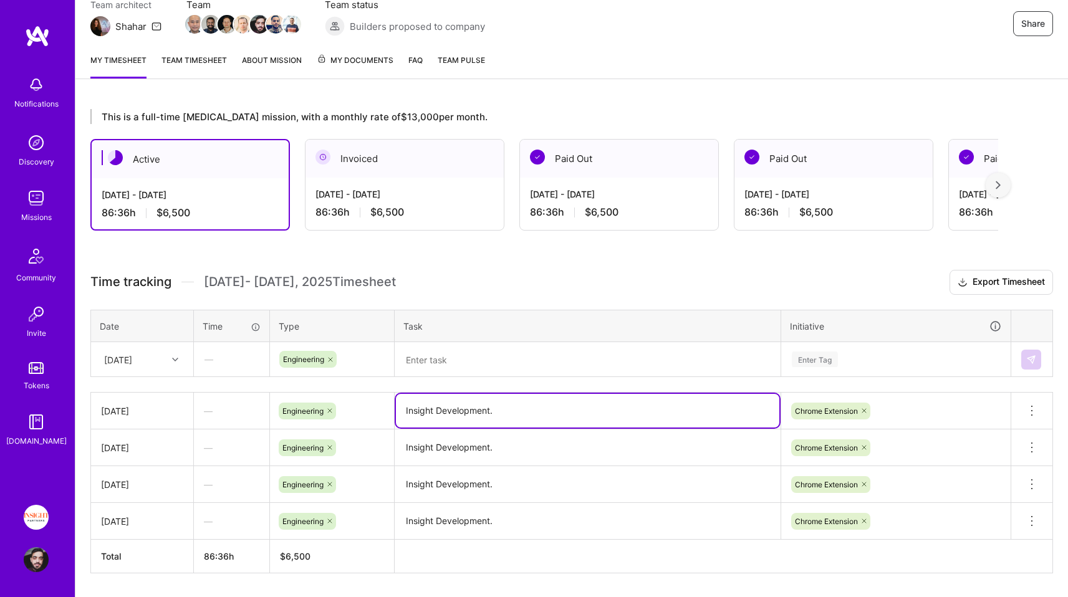
click at [464, 394] on textarea "Insight Development." at bounding box center [587, 411] width 383 height 34
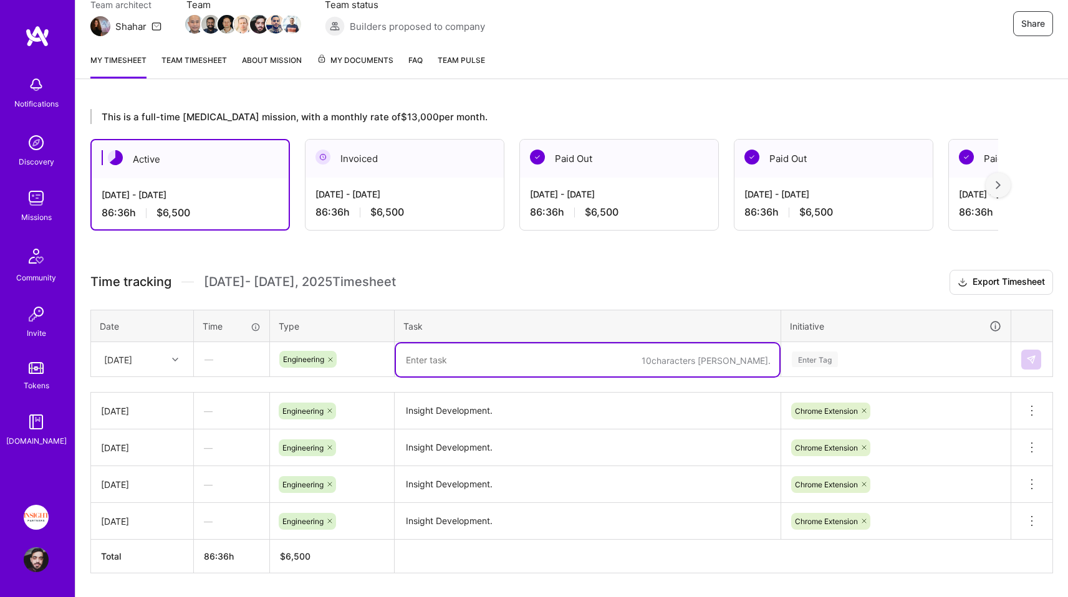
click at [467, 359] on textarea at bounding box center [587, 359] width 383 height 33
paste textarea "Insight Development."
type textarea "Insight Development."
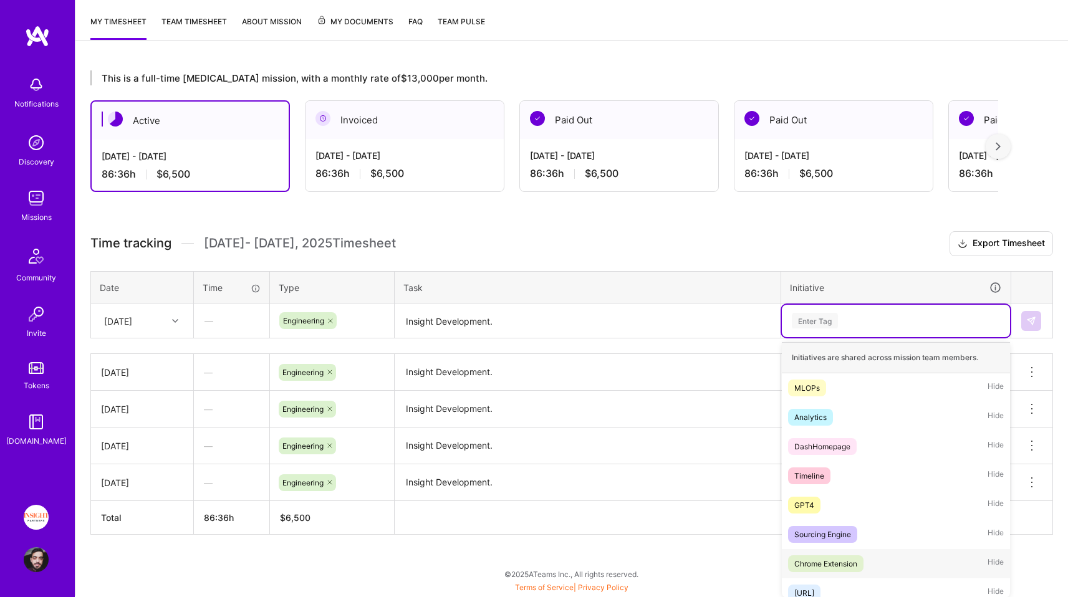
click at [877, 557] on div "Chrome Extension Hide" at bounding box center [895, 563] width 228 height 29
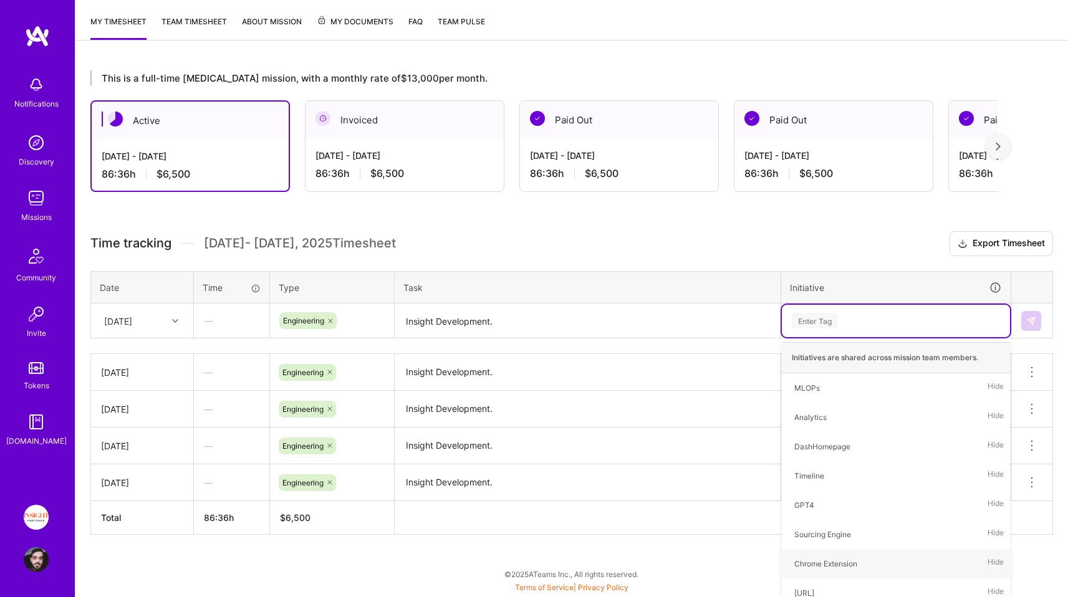
scroll to position [157, 0]
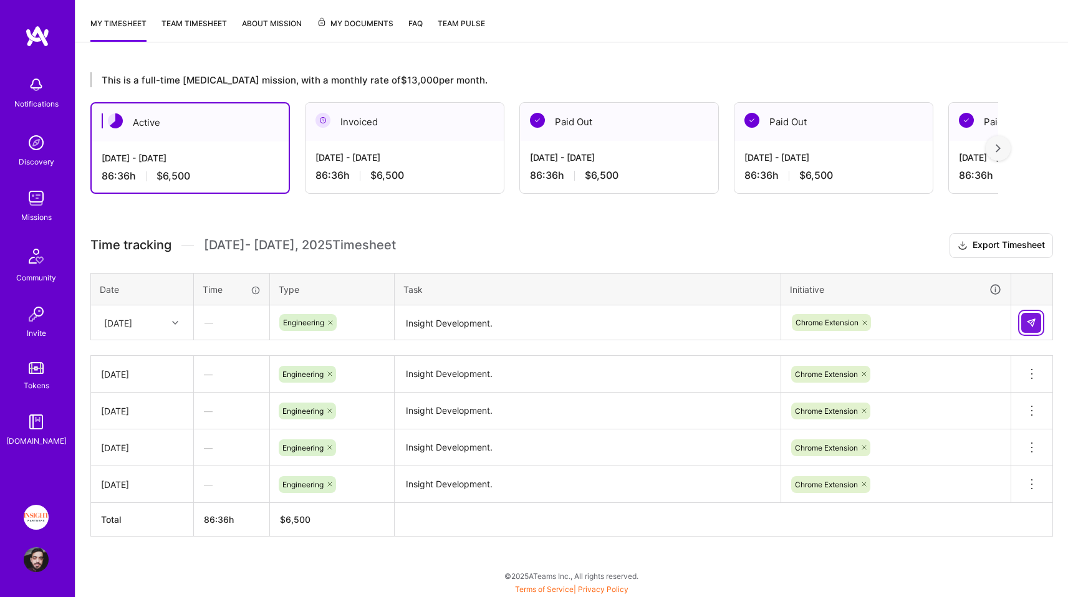
click at [1021, 321] on td at bounding box center [1032, 322] width 42 height 35
click at [1030, 318] on img at bounding box center [1031, 323] width 10 height 10
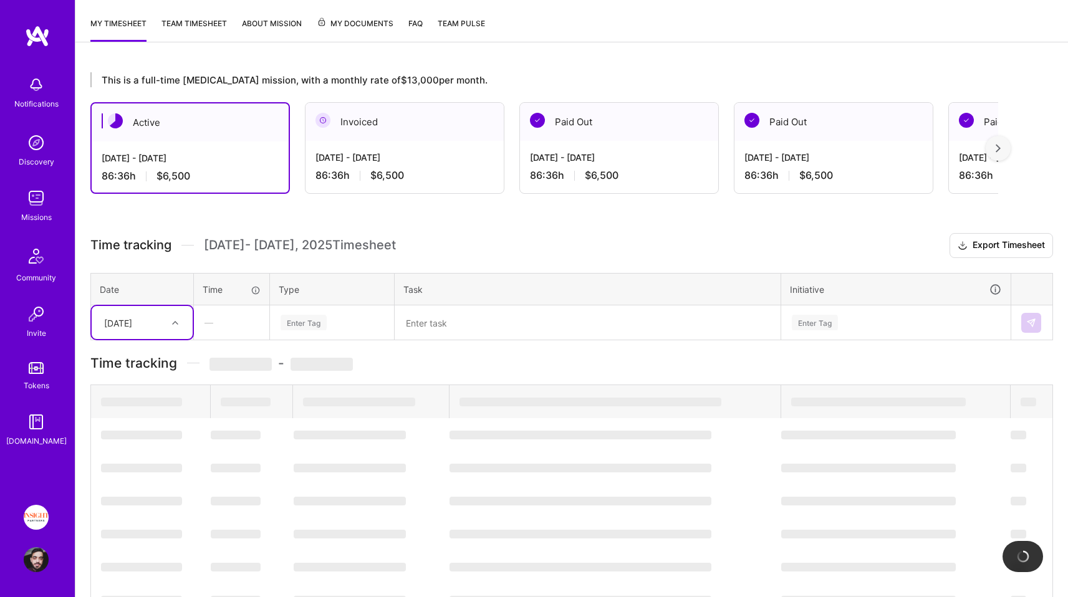
click at [164, 326] on div "[DATE]" at bounding box center [132, 322] width 69 height 21
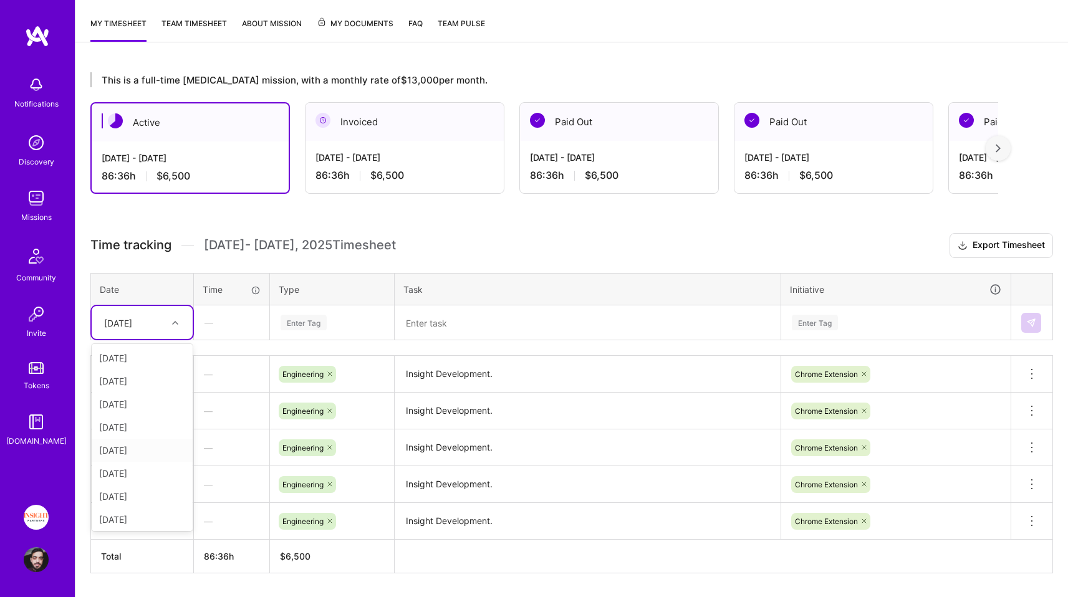
scroll to position [26, 0]
click at [136, 506] on div "[DATE]" at bounding box center [142, 516] width 101 height 23
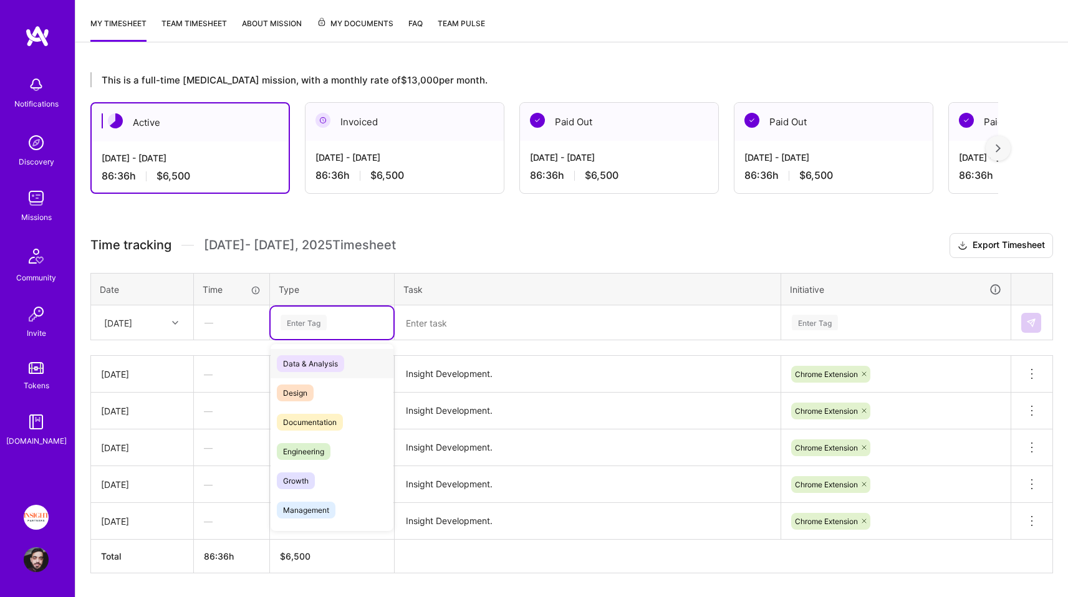
click at [308, 336] on div "Enter Tag" at bounding box center [331, 323] width 123 height 32
click at [297, 454] on span "Engineering" at bounding box center [304, 451] width 54 height 17
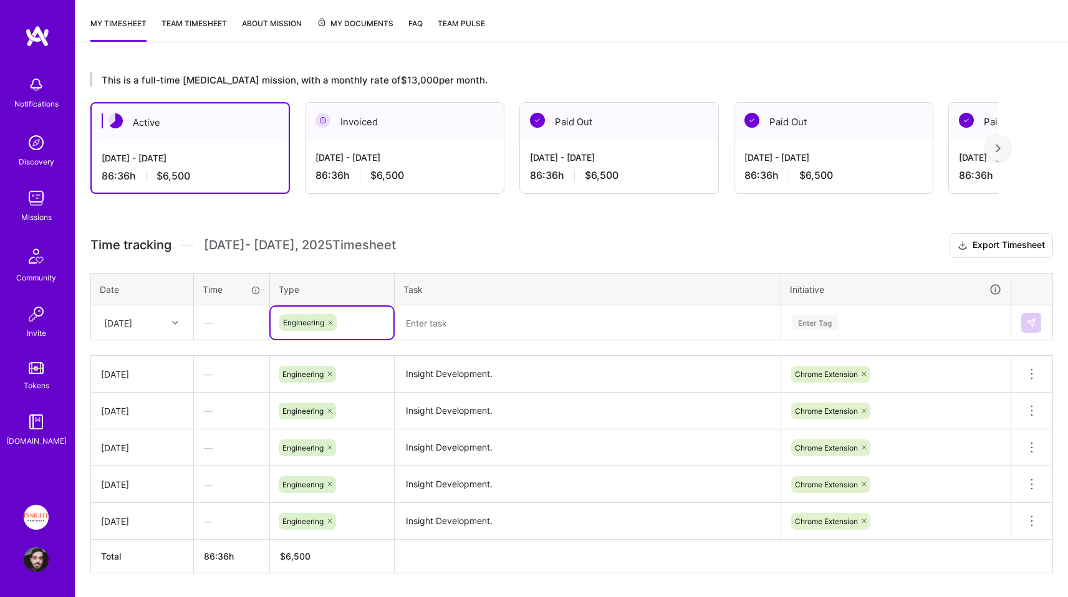
scroll to position [194, 0]
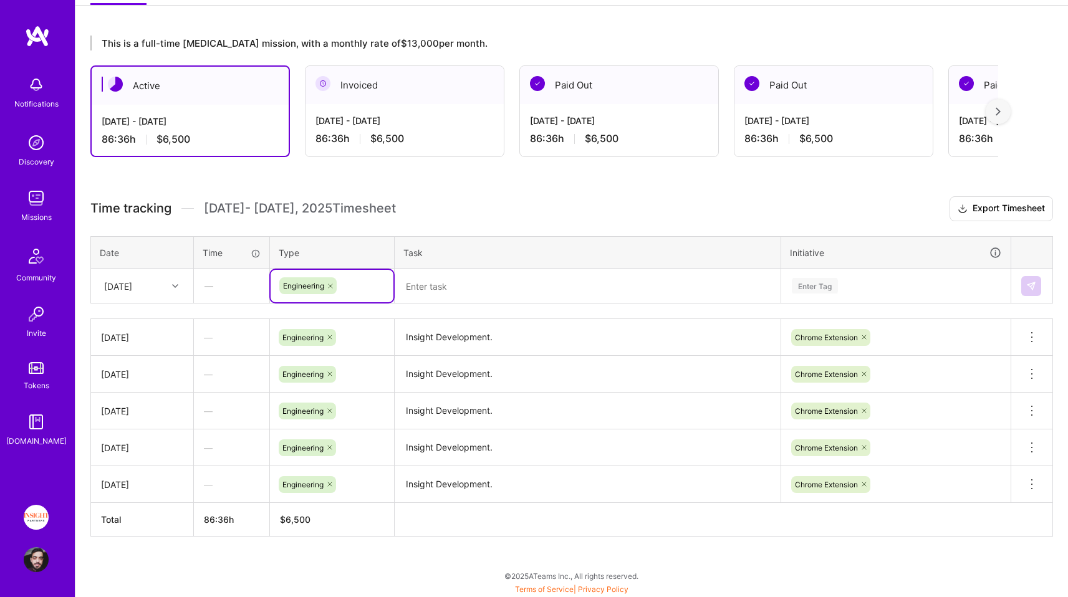
drag, startPoint x: 485, startPoint y: 260, endPoint x: 479, endPoint y: 284, distance: 25.1
click at [484, 262] on th "Task" at bounding box center [587, 252] width 386 height 32
click at [479, 284] on textarea at bounding box center [587, 286] width 383 height 33
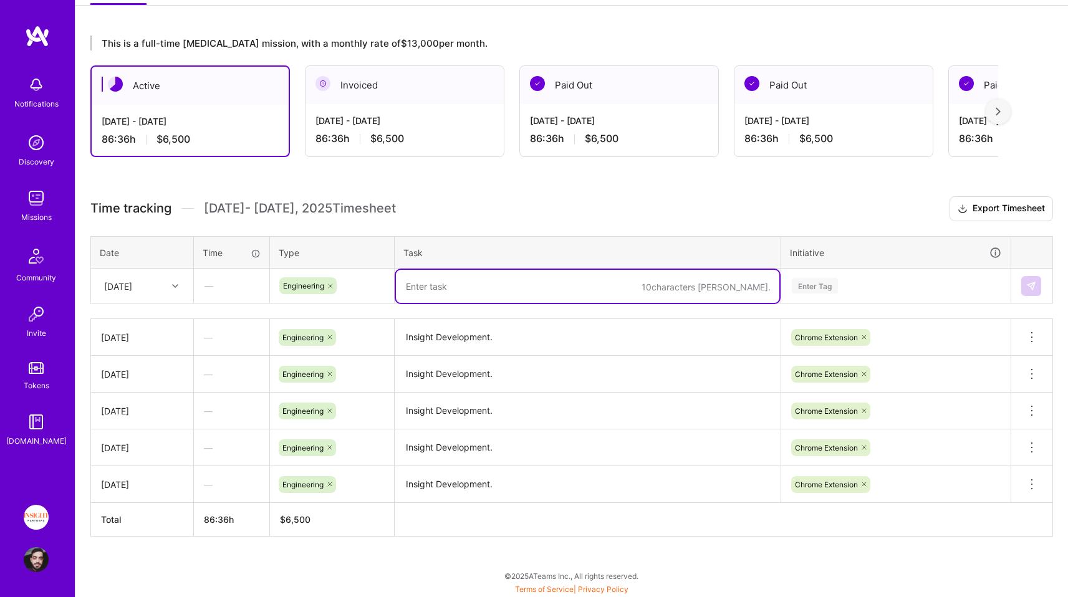
paste textarea "Insight Development."
type textarea "Insight Development."
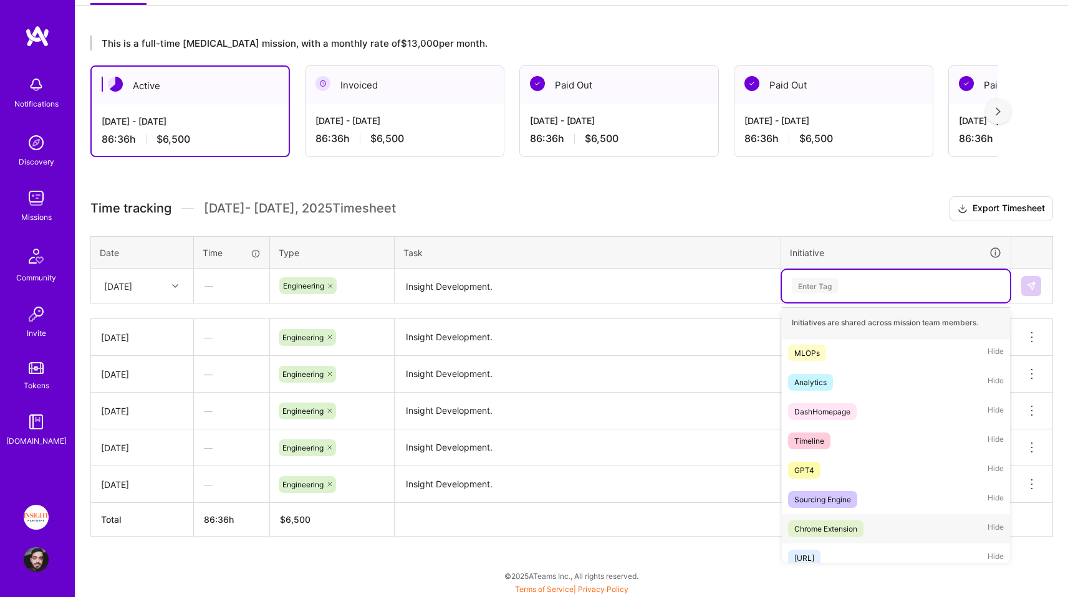
click at [857, 527] on div "Chrome Extension" at bounding box center [825, 528] width 63 height 13
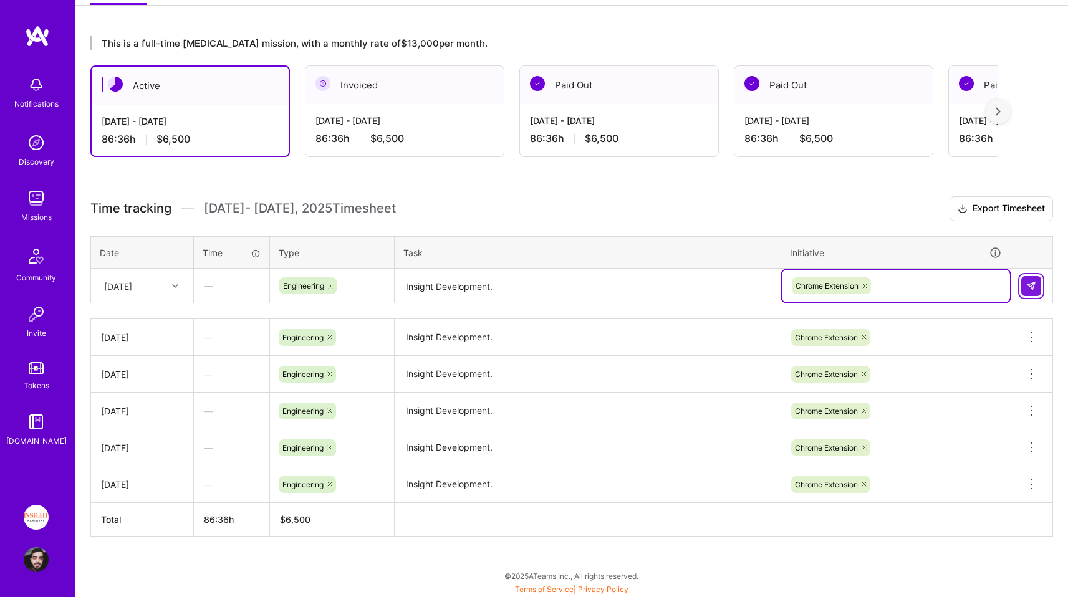
click at [1035, 287] on img at bounding box center [1031, 286] width 10 height 10
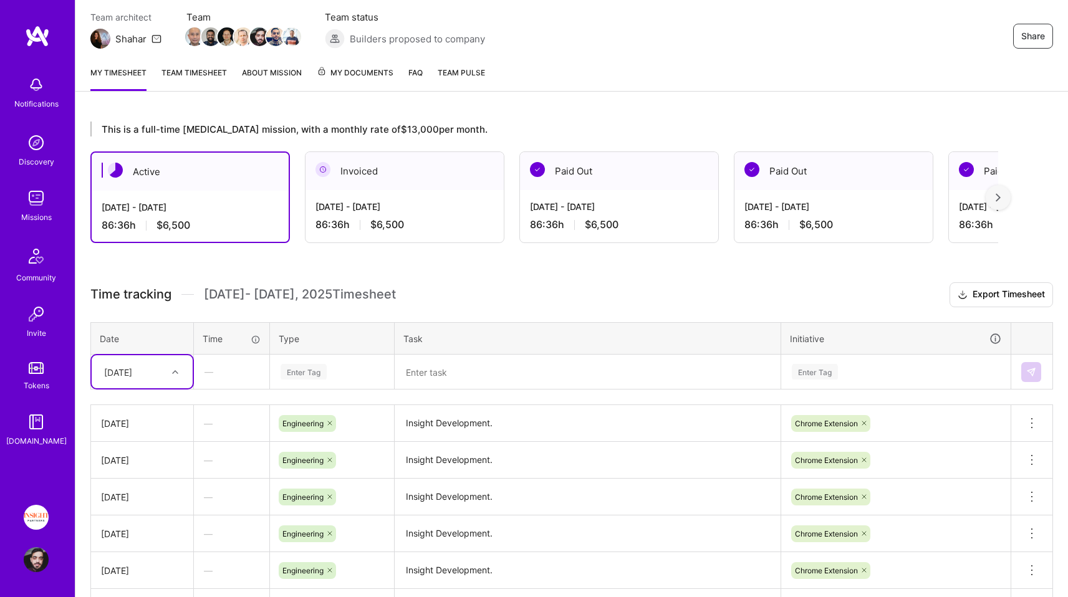
scroll to position [0, 0]
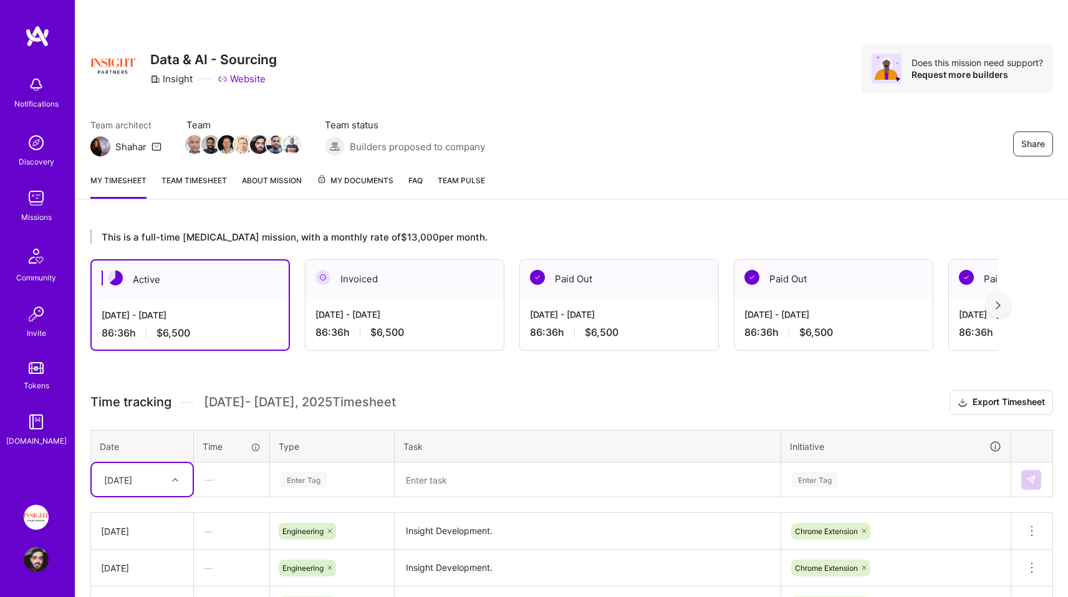
click at [297, 31] on div "Share Data & AI - Sourcing Insight Website Does this mission need support? Requ…" at bounding box center [571, 82] width 992 height 164
drag, startPoint x: 297, startPoint y: 31, endPoint x: 325, endPoint y: 69, distance: 46.7
click at [325, 69] on div "Share Data & AI - Sourcing Insight Website Does this mission need support? Requ…" at bounding box center [571, 82] width 992 height 164
click at [325, 69] on div "Share Data & AI - Sourcing Insight Website Does this mission need support? Requ…" at bounding box center [571, 69] width 962 height 50
